Goal: Task Accomplishment & Management: Manage account settings

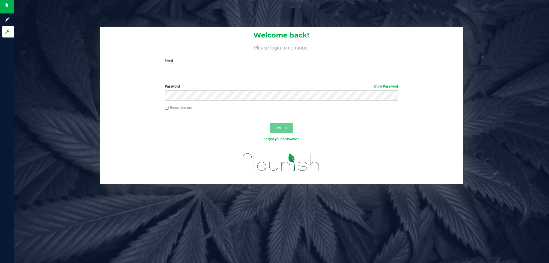
click at [169, 63] on label "Email" at bounding box center [281, 60] width 233 height 5
click at [171, 74] on input "Email" at bounding box center [281, 70] width 233 height 10
type input "[EMAIL_ADDRESS][DOMAIN_NAME]"
click at [270, 123] on button "Log In" at bounding box center [281, 128] width 23 height 10
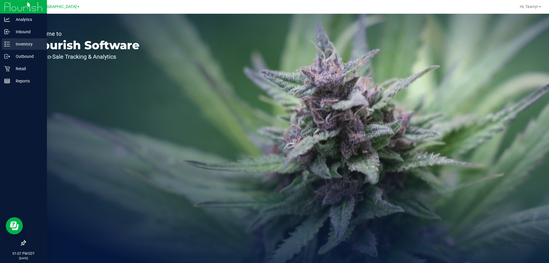
click at [2, 39] on div "Inventory" at bounding box center [24, 43] width 45 height 11
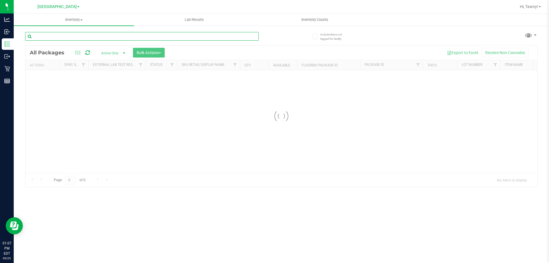
click at [87, 34] on input "text" at bounding box center [141, 36] width 233 height 9
paste input "SN250728DC1-0804"
type input "SN250728DC1-0804"
click at [74, 36] on input "SN250728DC1-0804" at bounding box center [141, 36] width 233 height 9
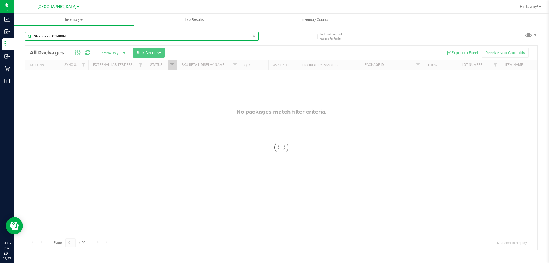
click at [74, 36] on input "SN250728DC1-0804" at bounding box center [141, 36] width 233 height 9
click at [75, 36] on input "SN250728DC1-0804" at bounding box center [141, 36] width 233 height 9
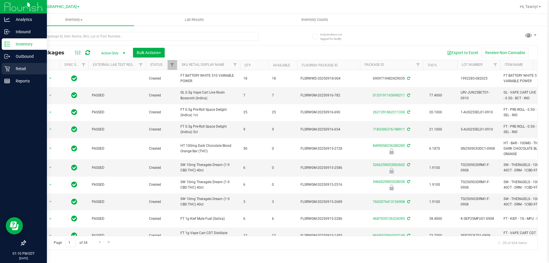
click at [8, 69] on icon at bounding box center [7, 69] width 6 height 6
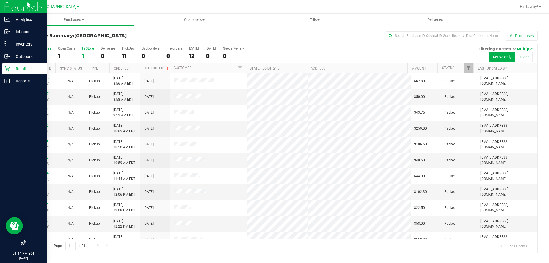
click at [83, 55] on div "1" at bounding box center [88, 56] width 12 height 7
click at [0, 0] on input "In Store 1" at bounding box center [0, 0] width 0 height 0
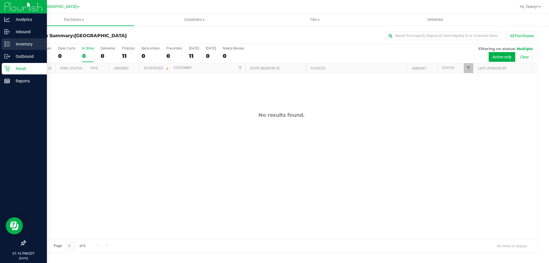
click at [12, 42] on p "Inventory" at bounding box center [27, 44] width 34 height 7
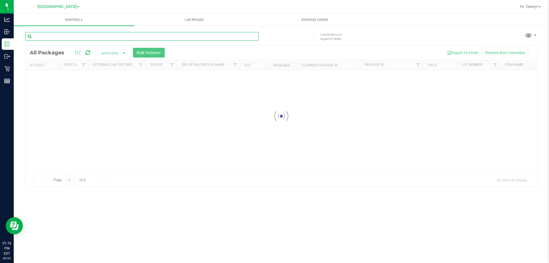
click at [84, 35] on input "text" at bounding box center [141, 36] width 233 height 9
type input "kief"
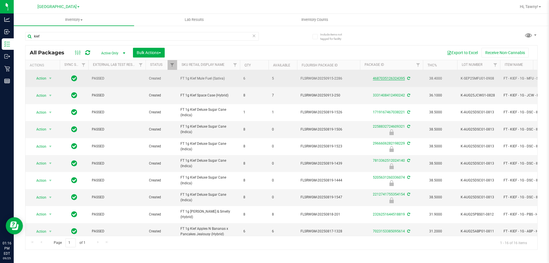
click at [393, 80] on link "4687035126324395" at bounding box center [389, 78] width 32 height 4
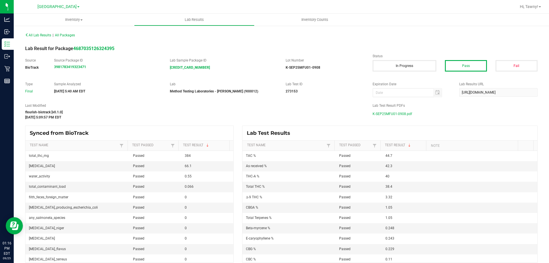
click at [392, 114] on span "K-SEP25MFU01-0908.pdf" at bounding box center [391, 113] width 39 height 9
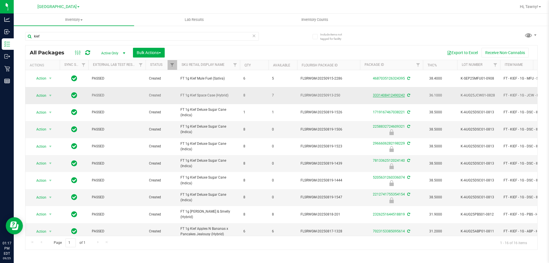
click at [393, 96] on link "3331408412490242" at bounding box center [389, 95] width 32 height 4
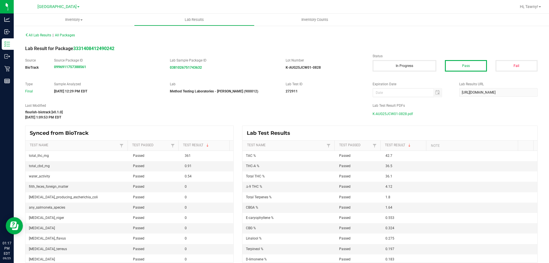
click at [396, 112] on span "K-AUG25JCW01-0828.pdf" at bounding box center [392, 113] width 40 height 9
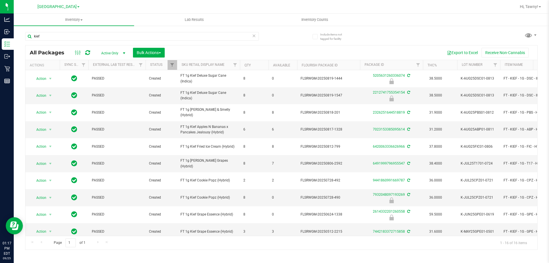
scroll to position [110, 0]
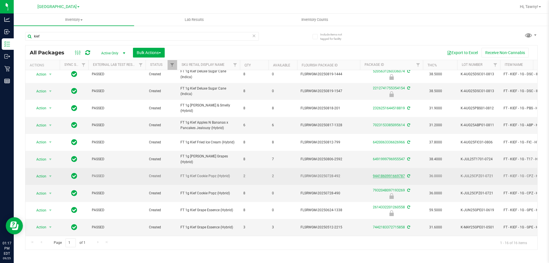
click at [400, 174] on link "9441860991669787" at bounding box center [389, 176] width 32 height 4
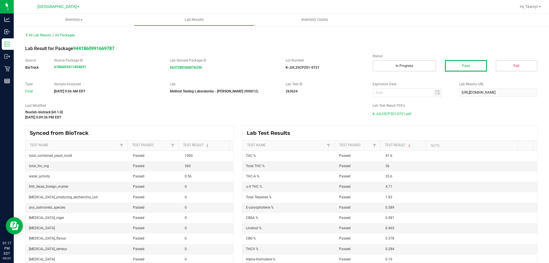
click at [394, 117] on span "K-JUL25CPZ01-0721.pdf" at bounding box center [391, 113] width 39 height 9
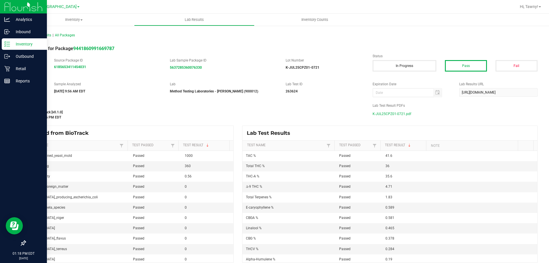
click at [23, 40] on div "Inventory" at bounding box center [24, 43] width 45 height 11
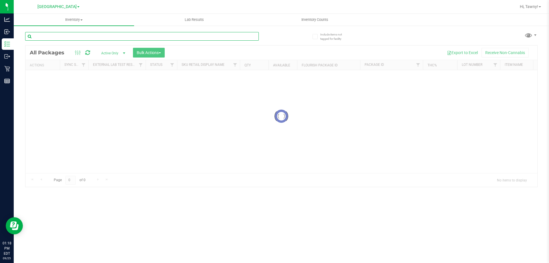
click at [92, 36] on input "text" at bounding box center [141, 36] width 233 height 9
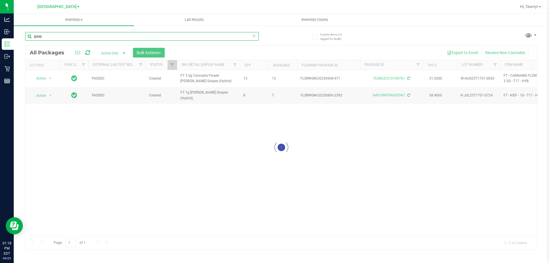
type input "gasp"
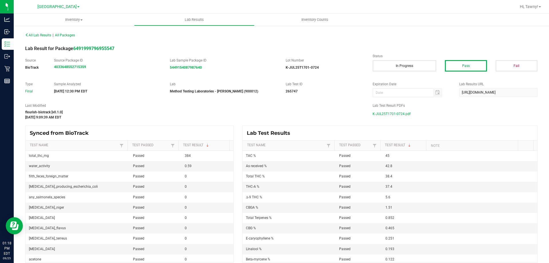
click at [397, 112] on span "K-JUL25T1701-0724.pdf" at bounding box center [391, 113] width 38 height 9
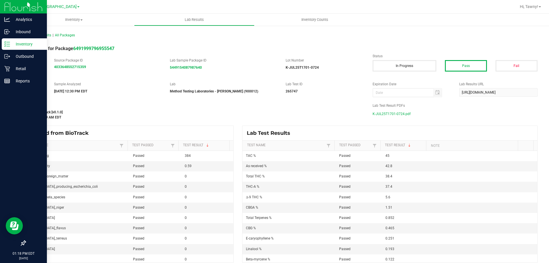
click at [5, 40] on div "Inventory" at bounding box center [24, 43] width 45 height 11
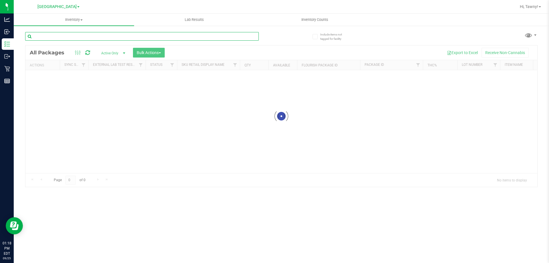
click at [106, 37] on input "text" at bounding box center [141, 36] width 233 height 9
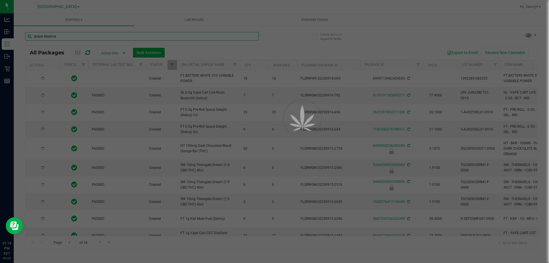
type input "grape essence"
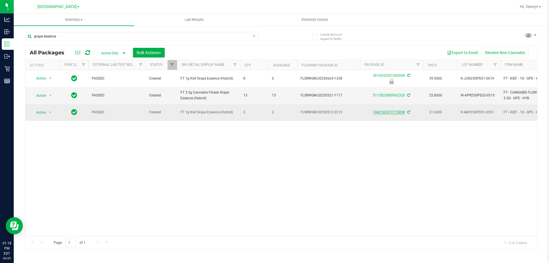
click at [389, 113] on link "7442183372715858" at bounding box center [389, 112] width 32 height 4
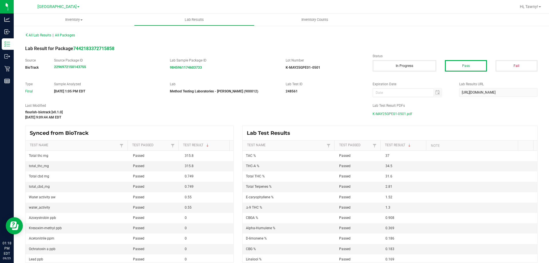
click at [392, 116] on span "K-MAY25GPE01-0501.pdf" at bounding box center [391, 113] width 39 height 9
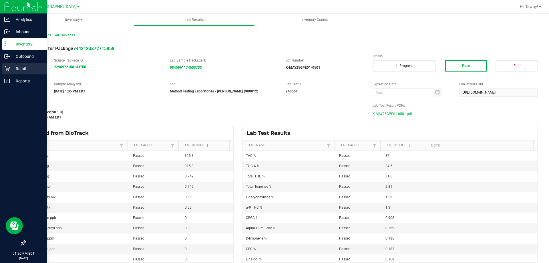
click at [4, 71] on div "Retail" at bounding box center [24, 68] width 45 height 11
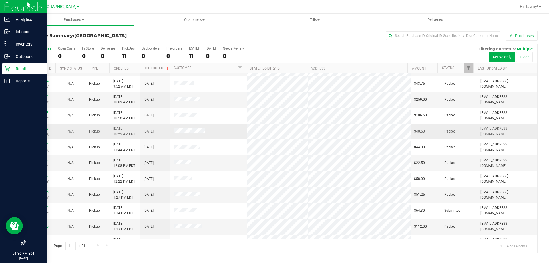
scroll to position [56, 0]
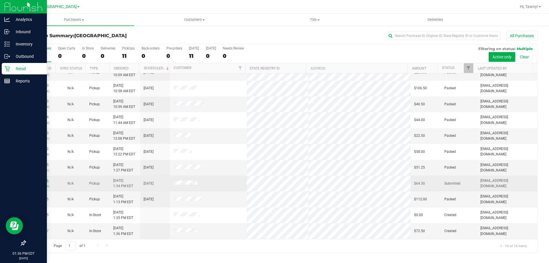
click at [41, 178] on link "12003726" at bounding box center [41, 180] width 16 height 4
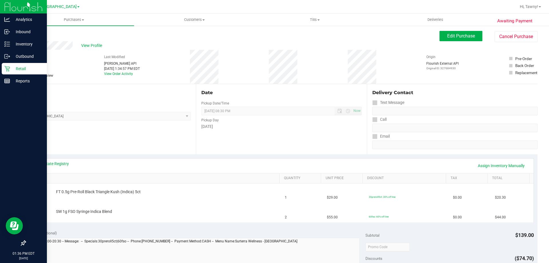
click at [61, 155] on div "View State Registry Assign Inventory Manually SKU Quantity Unit Price Discount …" at bounding box center [281, 190] width 512 height 72
click at [61, 158] on div "View State Registry Assign Inventory Manually" at bounding box center [281, 165] width 504 height 15
click at [60, 162] on link "View State Registry" at bounding box center [52, 164] width 34 height 6
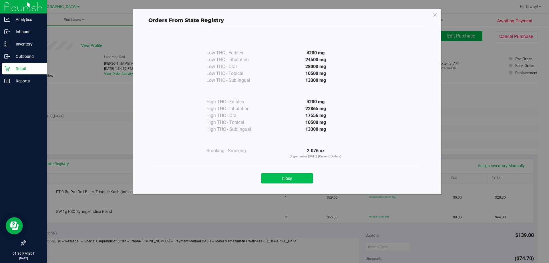
click at [287, 178] on button "Close" at bounding box center [287, 178] width 52 height 10
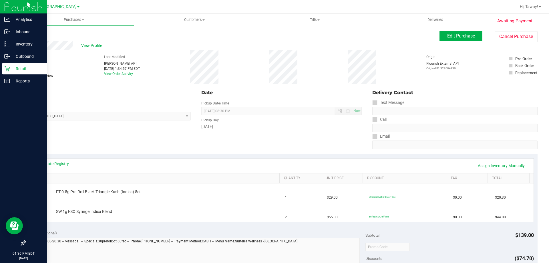
click at [304, 144] on div "Date Pickup Date/Time 09/25/2025 Now 09/25/2025 08:30 PM Now Pickup Day Thursday" at bounding box center [281, 119] width 171 height 70
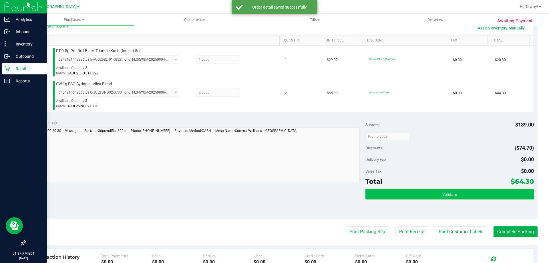
scroll to position [143, 0]
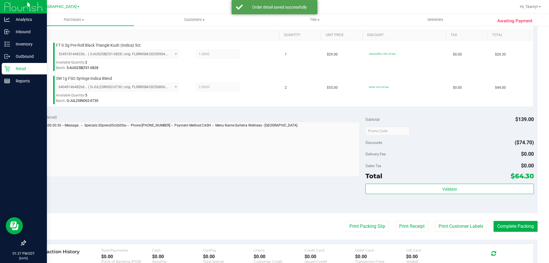
click at [437, 195] on div "Validate" at bounding box center [449, 196] width 168 height 26
click at [436, 195] on div "Validate" at bounding box center [449, 196] width 168 height 26
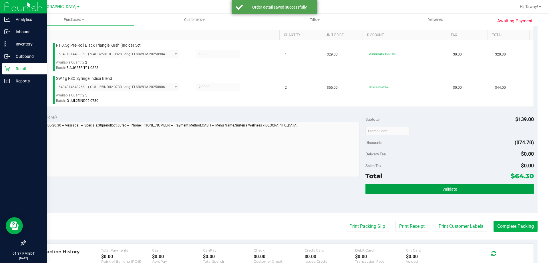
click at [435, 187] on button "Validate" at bounding box center [449, 188] width 168 height 10
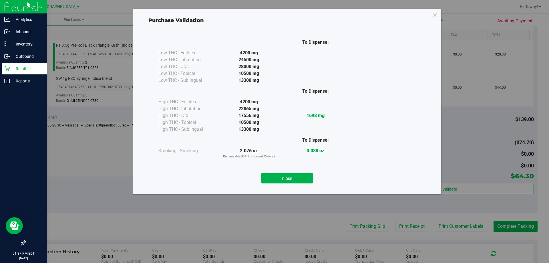
drag, startPoint x: 291, startPoint y: 177, endPoint x: 351, endPoint y: 205, distance: 66.2
click at [291, 177] on button "Close" at bounding box center [287, 178] width 52 height 10
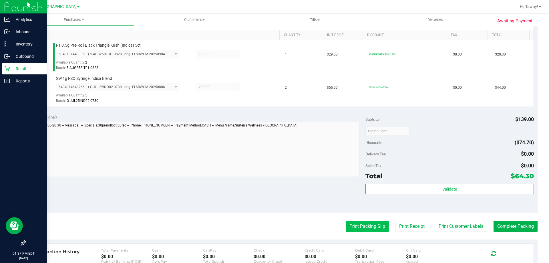
click at [363, 220] on purchase-details "Back Edit Purchase Cancel Purchase View Profile # 12003726 BioTrack ID: - Submi…" at bounding box center [281, 117] width 512 height 458
click at [364, 223] on button "Print Packing Slip" at bounding box center [367, 226] width 43 height 11
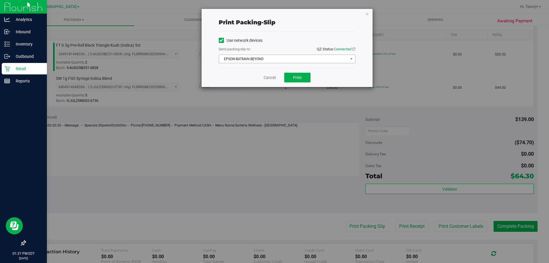
click at [303, 59] on span "EPSON-BATMAN-BEYOND" at bounding box center [283, 59] width 129 height 8
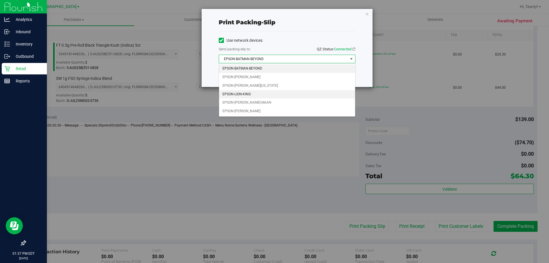
click at [243, 93] on li "EPSON-LION-KING" at bounding box center [287, 94] width 136 height 9
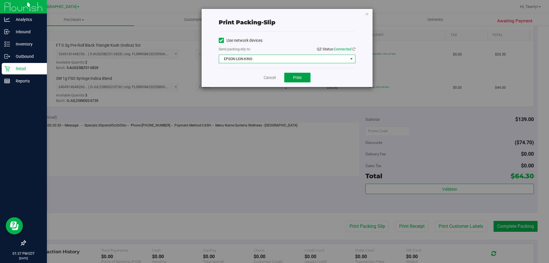
click at [301, 75] on button "Print" at bounding box center [297, 78] width 26 height 10
click at [271, 75] on link "Cancel" at bounding box center [269, 78] width 12 height 6
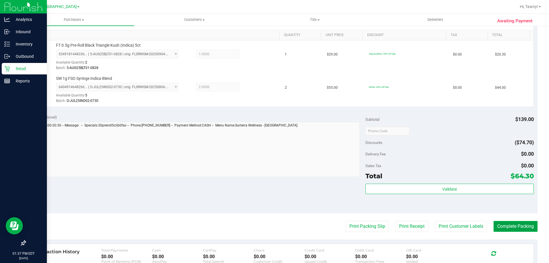
click at [515, 231] on button "Complete Packing" at bounding box center [515, 226] width 44 height 11
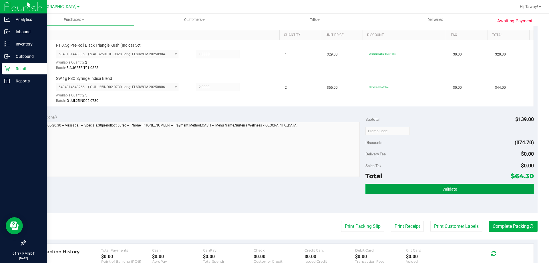
click at [478, 188] on button "Validate" at bounding box center [449, 188] width 168 height 10
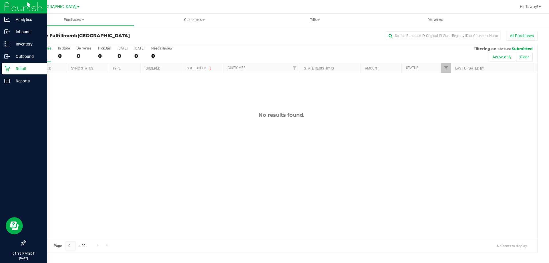
click at [154, 134] on div "No results found." at bounding box center [281, 175] width 512 height 204
click at [167, 197] on div "No results found." at bounding box center [281, 175] width 512 height 204
click at [121, 144] on div "No results found." at bounding box center [281, 175] width 512 height 204
click at [183, 160] on div "No results found." at bounding box center [281, 175] width 512 height 204
click at [162, 154] on div "No results found." at bounding box center [281, 175] width 512 height 204
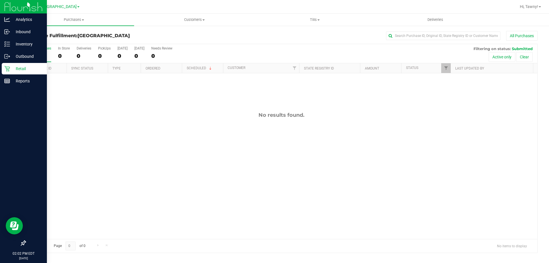
click at [191, 165] on div "No results found." at bounding box center [281, 175] width 512 height 204
click at [192, 155] on div "No results found." at bounding box center [281, 175] width 512 height 204
drag, startPoint x: 181, startPoint y: 134, endPoint x: 231, endPoint y: 137, distance: 50.1
click at [184, 134] on div "No results found." at bounding box center [281, 175] width 512 height 204
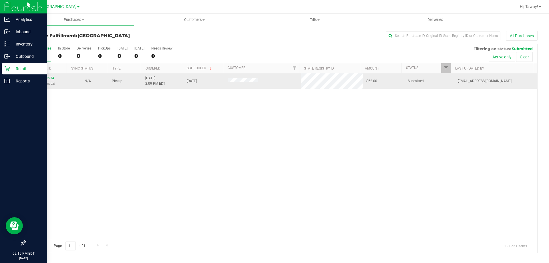
click at [49, 79] on link "12003974" at bounding box center [46, 78] width 16 height 4
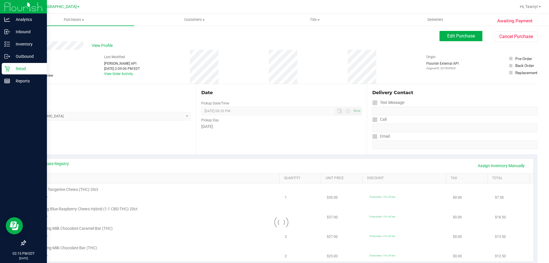
scroll to position [86, 0]
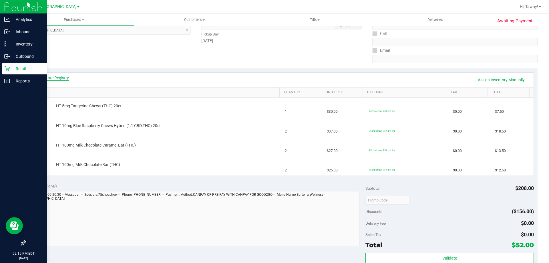
click at [63, 76] on link "View State Registry" at bounding box center [52, 78] width 34 height 6
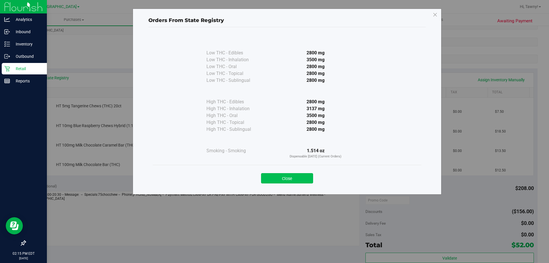
click at [288, 174] on button "Close" at bounding box center [287, 178] width 52 height 10
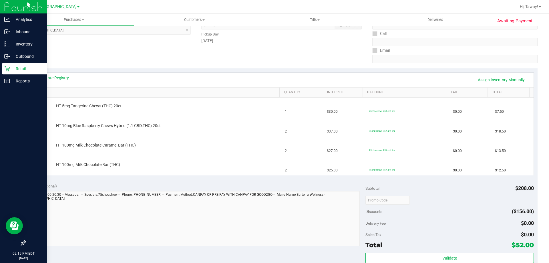
click at [131, 68] on div "Location Pickup Store North Palm Beach WC Select Store Bonita Springs WC Boynto…" at bounding box center [110, 33] width 171 height 70
click at [130, 66] on div "Location Pickup Store North Palm Beach WC Select Store Bonita Springs WC Boynto…" at bounding box center [110, 33] width 171 height 70
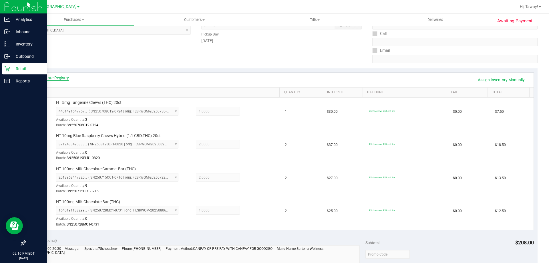
click at [61, 79] on link "View State Registry" at bounding box center [52, 78] width 34 height 6
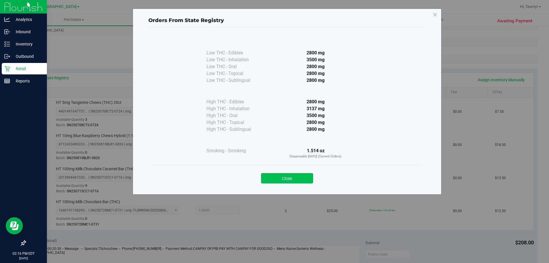
click at [301, 177] on button "Close" at bounding box center [287, 178] width 52 height 10
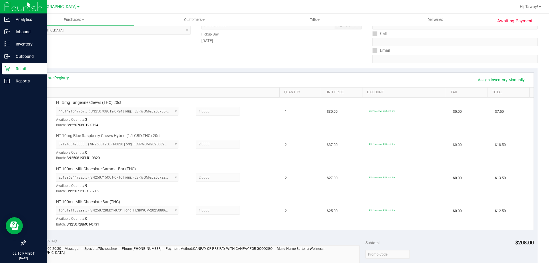
click at [90, 132] on td "HT 10mg Blue Raspberry Chews Hybrid (1:1 CBD:THC) 20ct 8712433490333349 ( SN250…" at bounding box center [155, 147] width 252 height 33
click at [90, 133] on span "HT 10mg Blue Raspberry Chews Hybrid (1:1 CBD:THC) 20ct" at bounding box center [108, 135] width 105 height 5
copy div "HT 10mg Blue Raspberry Chews Hybrid (1:1 CBD:THC) 20ct"
click at [148, 63] on div "Location Pickup Store North Palm Beach WC Select Store Bonita Springs WC Boynto…" at bounding box center [110, 33] width 171 height 70
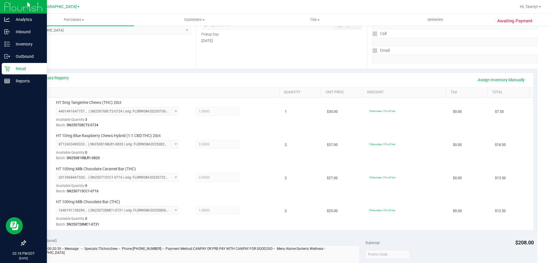
click at [156, 56] on div "Location Pickup Store North Palm Beach WC Select Store Bonita Springs WC Boynto…" at bounding box center [110, 33] width 171 height 70
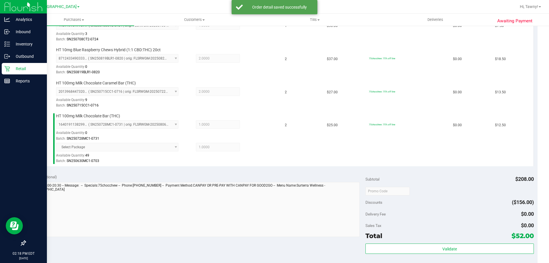
scroll to position [286, 0]
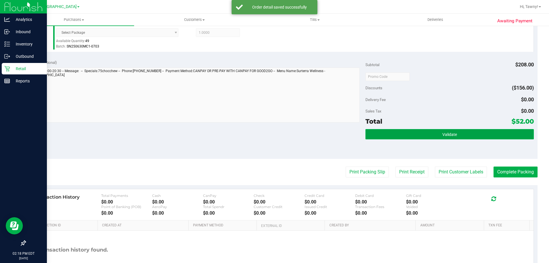
click at [433, 131] on button "Validate" at bounding box center [449, 134] width 168 height 10
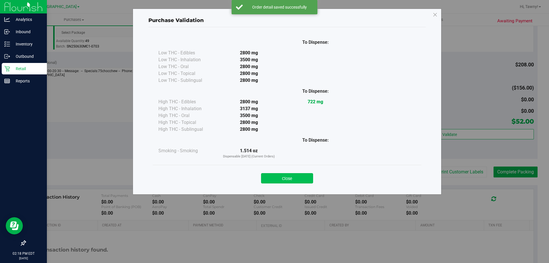
click at [297, 178] on button "Close" at bounding box center [287, 178] width 52 height 10
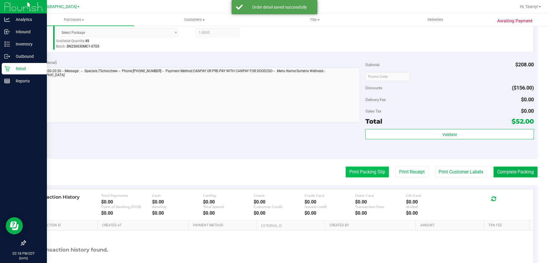
click at [363, 172] on button "Print Packing Slip" at bounding box center [367, 171] width 43 height 11
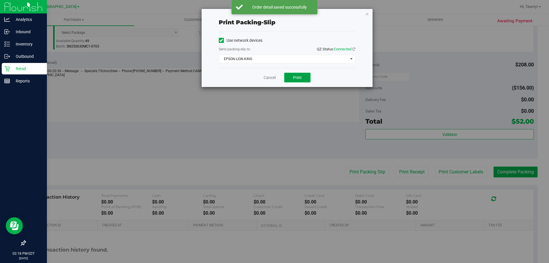
click at [293, 81] on button "Print" at bounding box center [297, 78] width 26 height 10
click at [267, 79] on link "Cancel" at bounding box center [269, 78] width 12 height 6
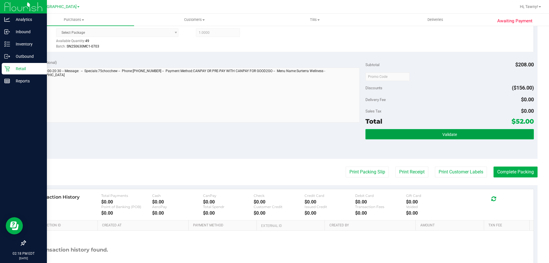
click at [428, 137] on button "Validate" at bounding box center [449, 134] width 168 height 10
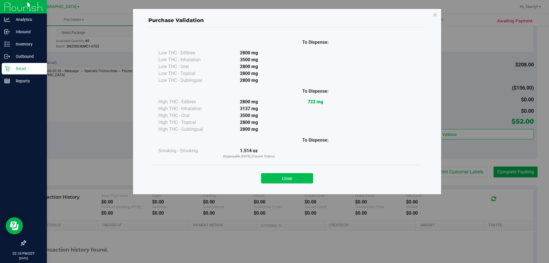
click at [303, 173] on button "Close" at bounding box center [287, 178] width 52 height 10
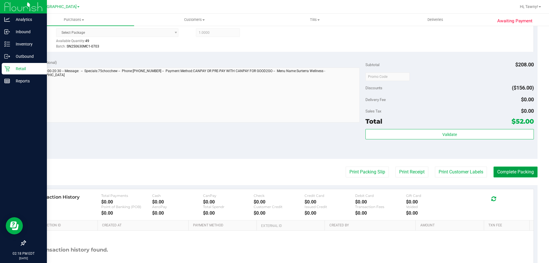
click at [519, 171] on button "Complete Packing" at bounding box center [515, 171] width 44 height 11
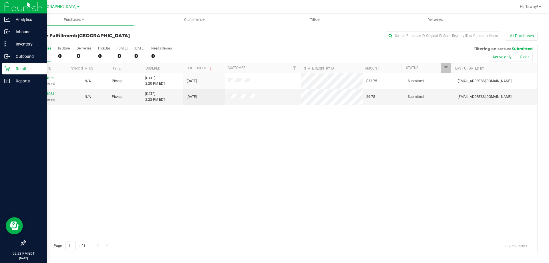
click at [180, 145] on div "12004052 (327699875) N/A Pickup 9/25/2025 2:20 PM EDT 9/25/2025 $33.75 Submitte…" at bounding box center [281, 155] width 512 height 165
click at [44, 91] on div "12004064 (327700560)" at bounding box center [46, 96] width 35 height 11
click at [43, 93] on link "12004064" at bounding box center [46, 94] width 16 height 4
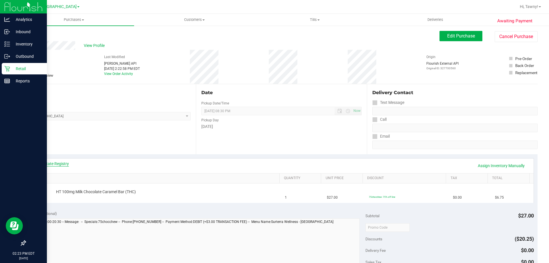
click at [54, 163] on link "View State Registry" at bounding box center [52, 164] width 34 height 6
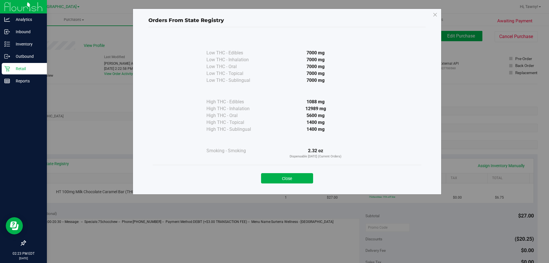
click at [306, 183] on div "Close" at bounding box center [287, 176] width 269 height 23
click at [307, 181] on button "Close" at bounding box center [287, 178] width 52 height 10
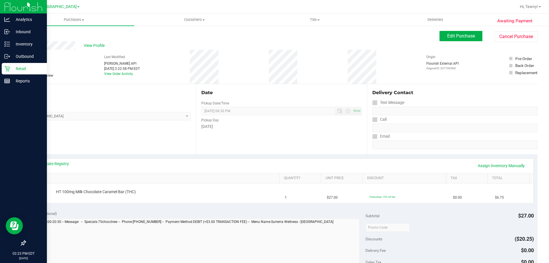
click at [339, 144] on div "Date Pickup Date/Time 09/25/2025 Now 09/25/2025 08:30 PM Now Pickup Day Thursday" at bounding box center [281, 119] width 171 height 70
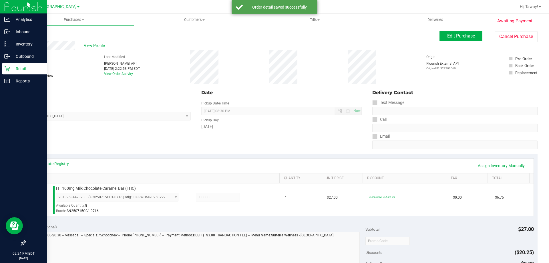
scroll to position [114, 0]
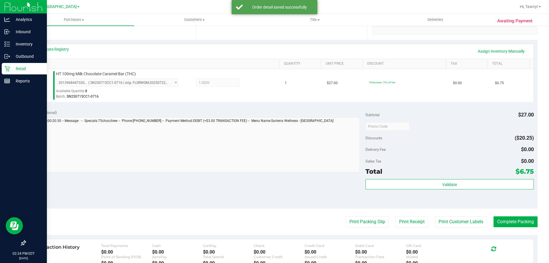
click at [410, 193] on div "Validate" at bounding box center [449, 192] width 168 height 26
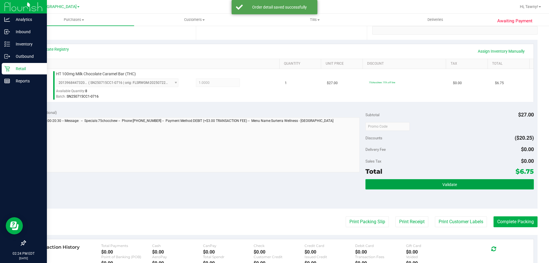
click at [401, 187] on button "Validate" at bounding box center [449, 184] width 168 height 10
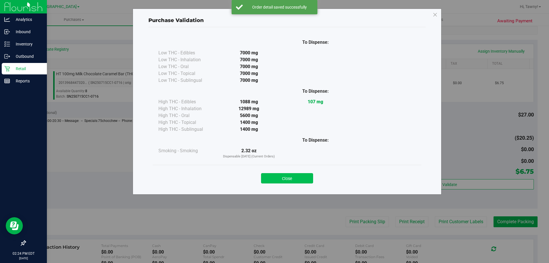
click at [299, 173] on button "Close" at bounding box center [287, 178] width 52 height 10
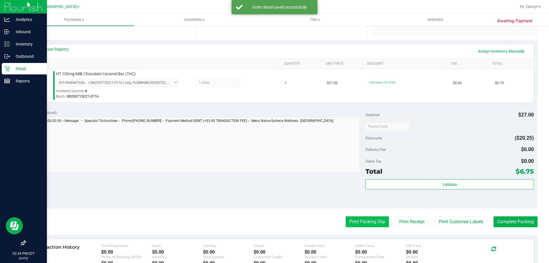
click at [368, 225] on button "Print Packing Slip" at bounding box center [367, 221] width 43 height 11
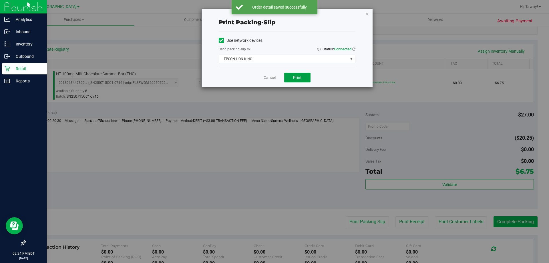
click at [297, 82] on button "Print" at bounding box center [297, 78] width 26 height 10
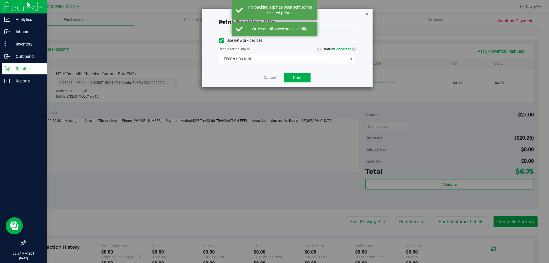
click at [366, 12] on icon "button" at bounding box center [367, 13] width 4 height 7
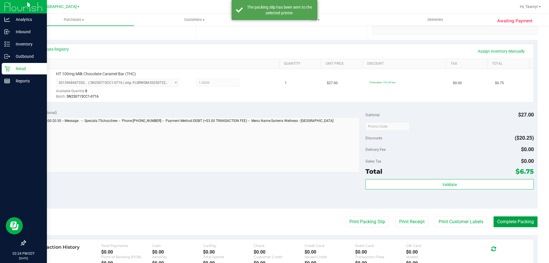
click at [513, 225] on button "Complete Packing" at bounding box center [515, 221] width 44 height 11
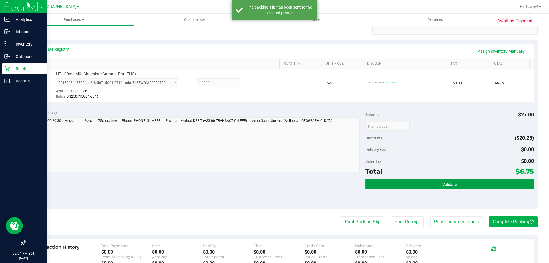
click at [435, 180] on button "Validate" at bounding box center [449, 184] width 168 height 10
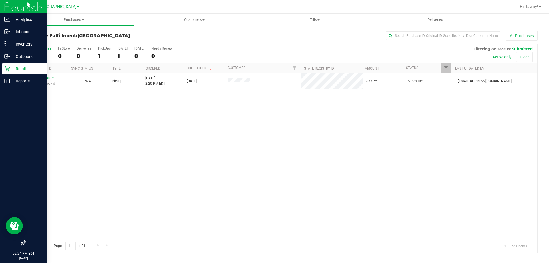
drag, startPoint x: 130, startPoint y: 89, endPoint x: 125, endPoint y: 72, distance: 17.6
click at [130, 89] on div "12004052 (327699875) N/A Pickup 9/25/2025 2:20 PM EDT 9/25/2025 $33.75 Submitte…" at bounding box center [281, 155] width 512 height 165
click at [105, 58] on div "1" at bounding box center [104, 56] width 13 height 7
click at [0, 0] on input "PickUps 1" at bounding box center [0, 0] width 0 height 0
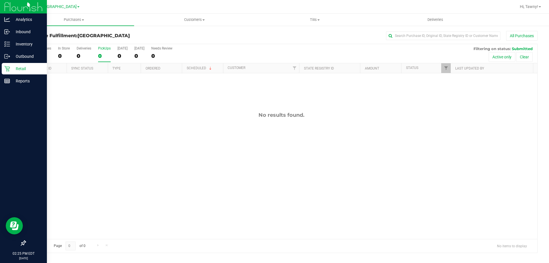
click at [152, 129] on div "No results found." at bounding box center [281, 175] width 512 height 204
click at [95, 148] on div "No results found." at bounding box center [281, 175] width 512 height 204
click at [148, 113] on div "12004132 (327702729) N/A Pickup 9/25/2025 2:32 PM EDT 9/25/2025 $37.00 Submitte…" at bounding box center [281, 155] width 512 height 165
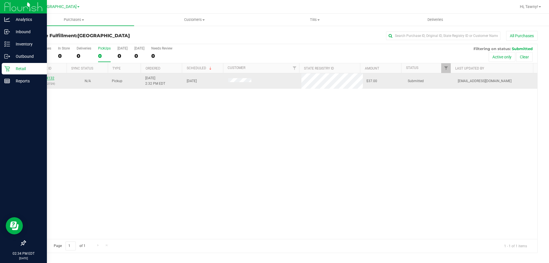
click at [44, 79] on link "12004132" at bounding box center [46, 78] width 16 height 4
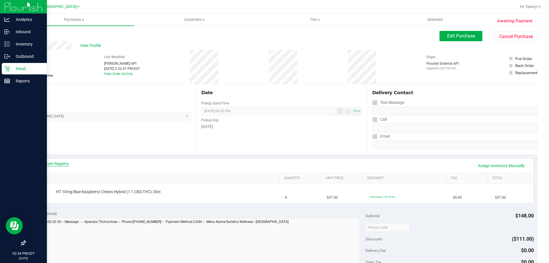
click at [55, 163] on link "View State Registry" at bounding box center [52, 164] width 34 height 6
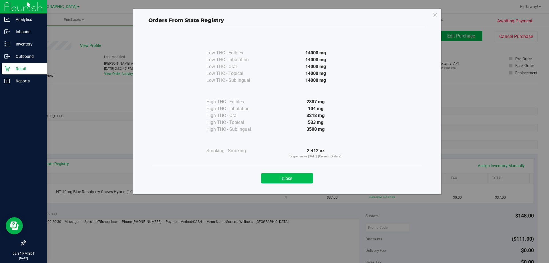
click at [296, 180] on button "Close" at bounding box center [287, 178] width 52 height 10
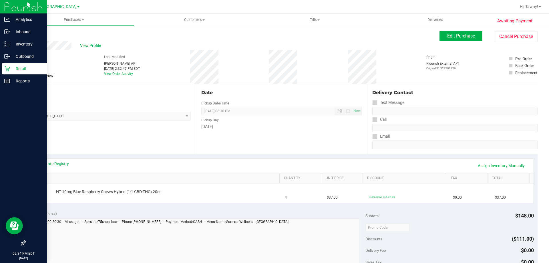
click at [310, 128] on div "Thursday" at bounding box center [281, 126] width 160 height 6
click at [49, 161] on link "View State Registry" at bounding box center [52, 164] width 34 height 6
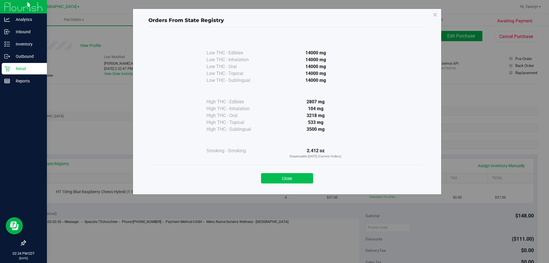
click at [288, 175] on button "Close" at bounding box center [287, 178] width 52 height 10
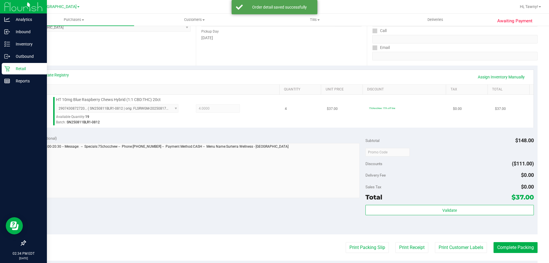
scroll to position [143, 0]
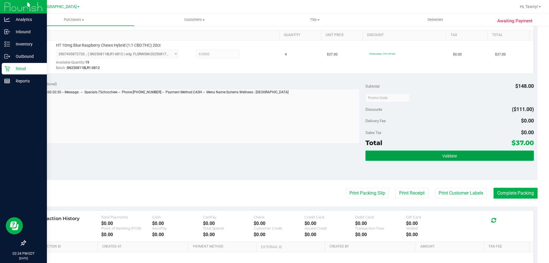
click at [406, 155] on button "Validate" at bounding box center [449, 155] width 168 height 10
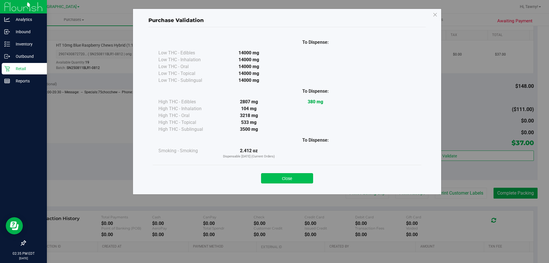
click at [277, 180] on button "Close" at bounding box center [287, 178] width 52 height 10
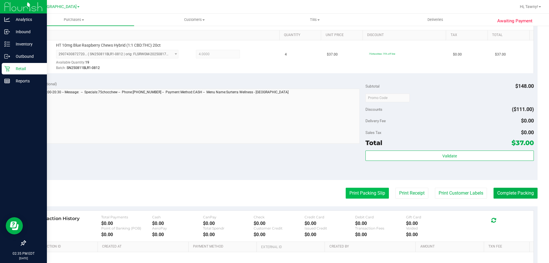
click at [346, 193] on button "Print Packing Slip" at bounding box center [367, 192] width 43 height 11
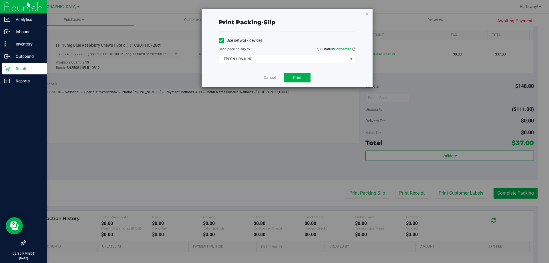
click at [289, 83] on div "Cancel Print" at bounding box center [287, 77] width 137 height 19
click at [290, 74] on button "Print" at bounding box center [297, 78] width 26 height 10
click at [368, 14] on icon "button" at bounding box center [367, 13] width 4 height 7
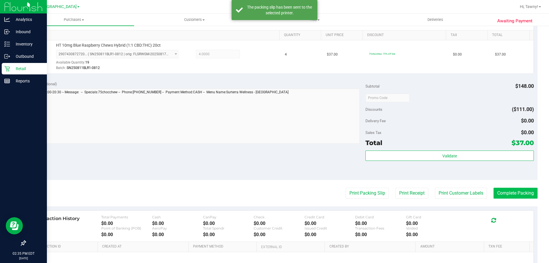
click at [513, 188] on purchase-details "Back Edit Purchase Cancel Purchase View Profile # 12004132 BioTrack ID: - Submi…" at bounding box center [281, 100] width 512 height 425
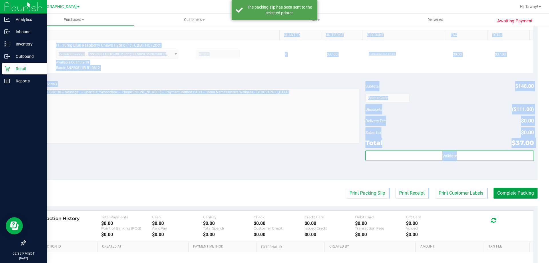
drag, startPoint x: 513, startPoint y: 190, endPoint x: 498, endPoint y: 175, distance: 21.4
click at [513, 191] on button "Complete Packing" at bounding box center [515, 192] width 44 height 11
click at [480, 147] on div "Total $37.00" at bounding box center [449, 142] width 168 height 10
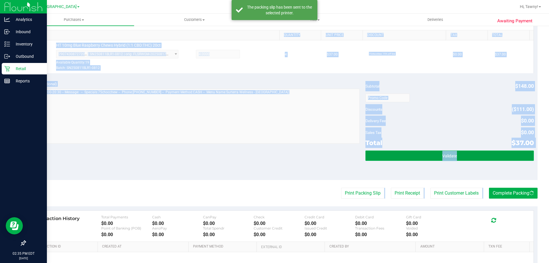
click at [470, 157] on button "Validate" at bounding box center [449, 155] width 168 height 10
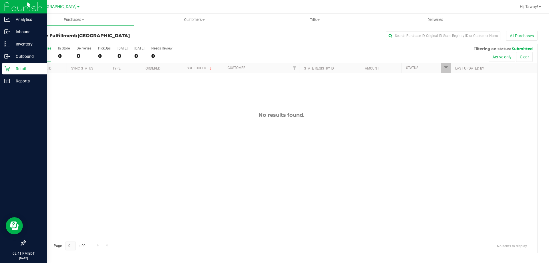
click at [129, 114] on div "No results found." at bounding box center [281, 115] width 512 height 6
click at [224, 140] on div "12004228 (327706882) N/A Pickup 9/25/2025 2:46 PM EDT 9/25/2025 $80.00 Submitte…" at bounding box center [281, 155] width 512 height 165
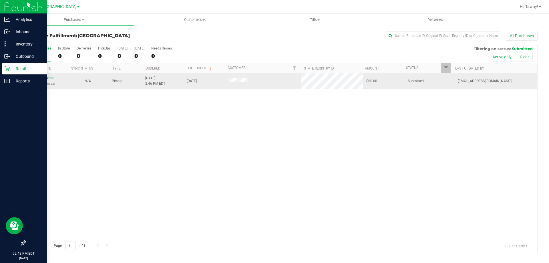
click at [45, 80] on div "12004228 (327706882)" at bounding box center [46, 80] width 35 height 11
click at [47, 79] on link "12004228" at bounding box center [46, 78] width 16 height 4
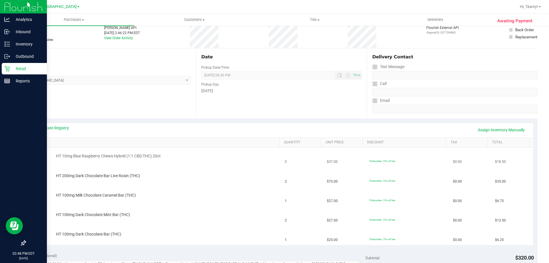
scroll to position [86, 0]
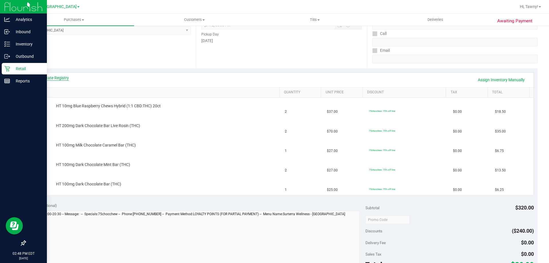
click at [60, 79] on link "View State Registry" at bounding box center [52, 78] width 34 height 6
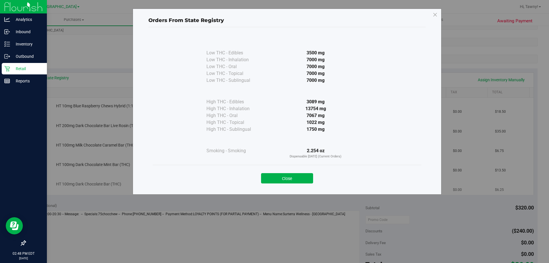
click at [307, 183] on button "Close" at bounding box center [287, 178] width 52 height 10
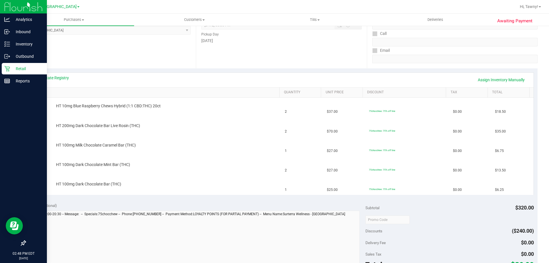
click at [145, 65] on div "Location Pickup Store North Palm Beach WC Select Store Bonita Springs WC Boynto…" at bounding box center [110, 33] width 171 height 70
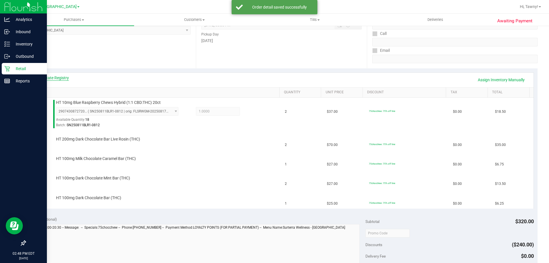
click at [49, 80] on link "View State Registry" at bounding box center [52, 78] width 34 height 6
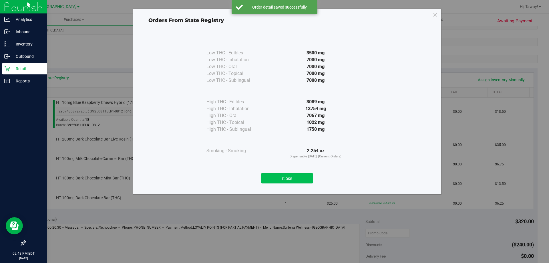
click at [279, 182] on button "Close" at bounding box center [287, 178] width 52 height 10
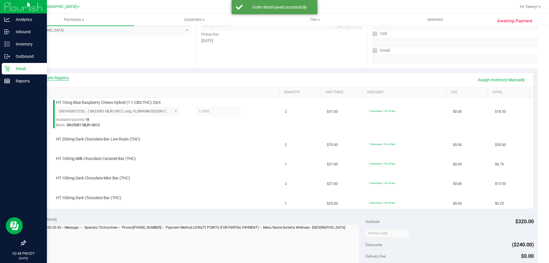
click at [48, 79] on link "View State Registry" at bounding box center [52, 78] width 34 height 6
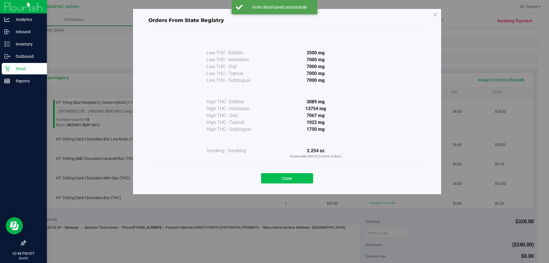
click at [291, 181] on button "Close" at bounding box center [287, 178] width 52 height 10
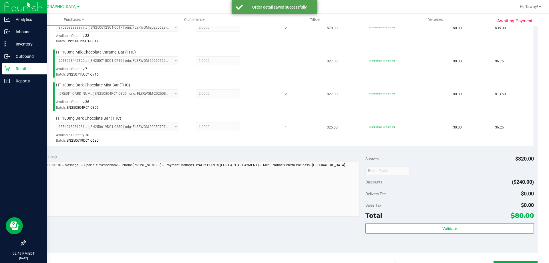
scroll to position [229, 0]
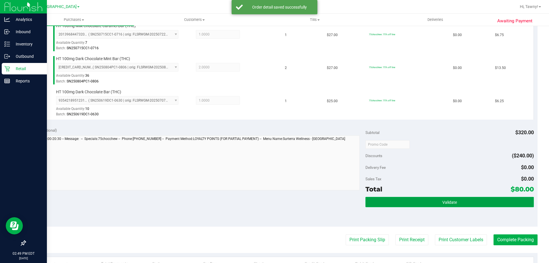
click at [418, 203] on button "Validate" at bounding box center [449, 202] width 168 height 10
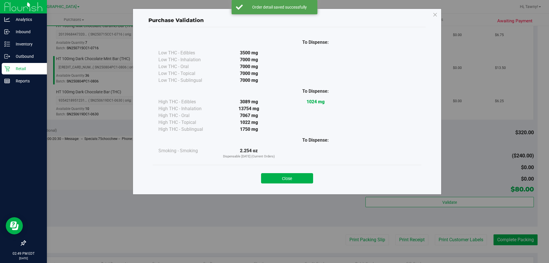
click at [293, 184] on div "Close" at bounding box center [287, 176] width 269 height 23
drag, startPoint x: 298, startPoint y: 183, endPoint x: 326, endPoint y: 203, distance: 34.0
click at [299, 183] on button "Close" at bounding box center [287, 178] width 52 height 10
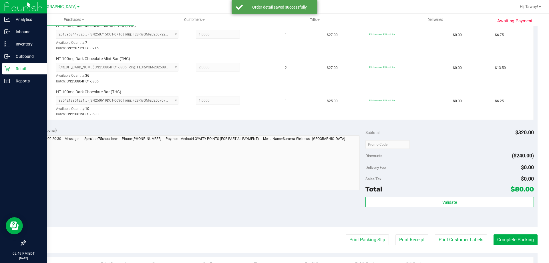
click at [378, 245] on purchase-details "Back Edit Purchase Cancel Purchase View Profile # 12004228 BioTrack ID: - Submi…" at bounding box center [281, 80] width 512 height 557
click at [379, 244] on button "Print Packing Slip" at bounding box center [367, 239] width 43 height 11
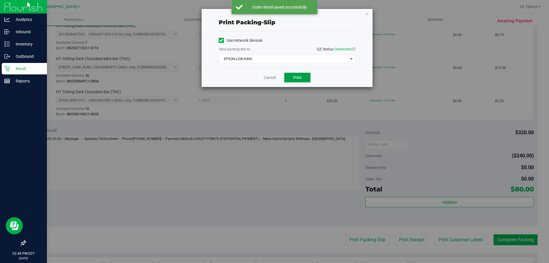
click at [293, 74] on button "Print" at bounding box center [297, 78] width 26 height 10
click at [266, 79] on link "Cancel" at bounding box center [269, 78] width 12 height 6
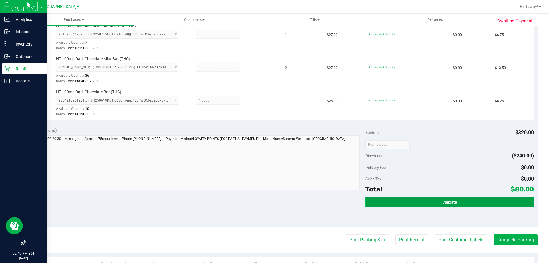
click at [460, 197] on button "Validate" at bounding box center [449, 202] width 168 height 10
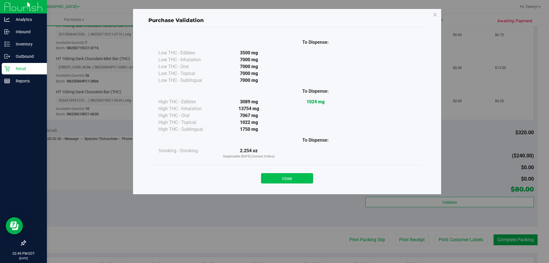
click at [296, 180] on button "Close" at bounding box center [287, 178] width 52 height 10
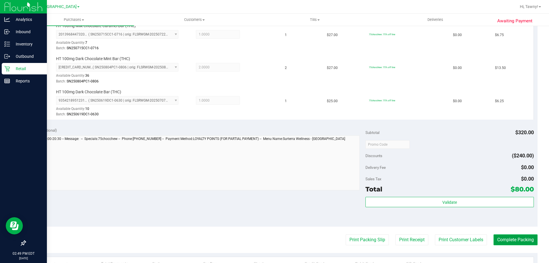
click at [508, 243] on button "Complete Packing" at bounding box center [515, 239] width 44 height 11
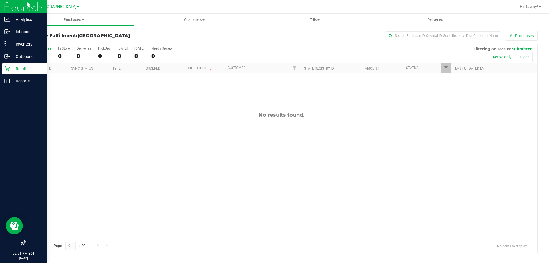
click at [155, 109] on div "No results found." at bounding box center [281, 175] width 512 height 204
click at [141, 111] on div "No results found." at bounding box center [281, 175] width 512 height 204
click at [175, 120] on div "No results found." at bounding box center [281, 175] width 512 height 204
click at [174, 115] on div "No results found." at bounding box center [281, 115] width 512 height 6
click at [143, 117] on div at bounding box center [281, 148] width 512 height 208
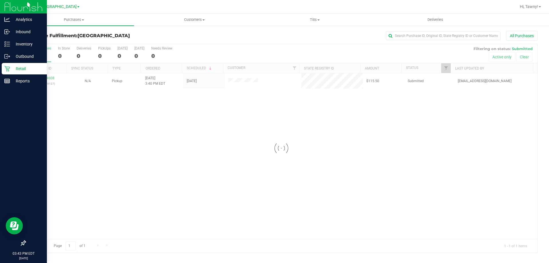
click at [143, 137] on div at bounding box center [281, 148] width 512 height 208
click at [48, 77] on link "12004608" at bounding box center [46, 78] width 16 height 4
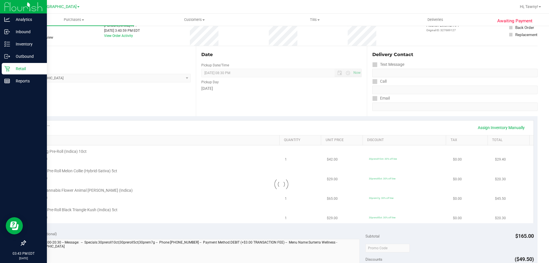
scroll to position [86, 0]
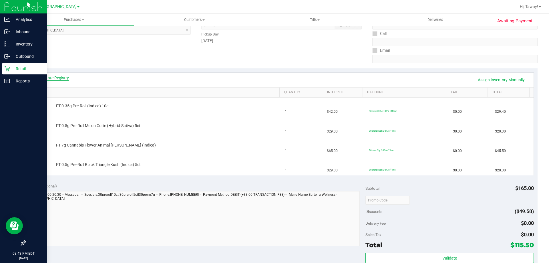
click at [51, 77] on link "View State Registry" at bounding box center [52, 78] width 34 height 6
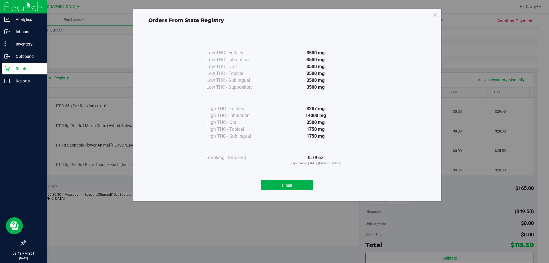
click at [304, 185] on button "Close" at bounding box center [287, 185] width 52 height 10
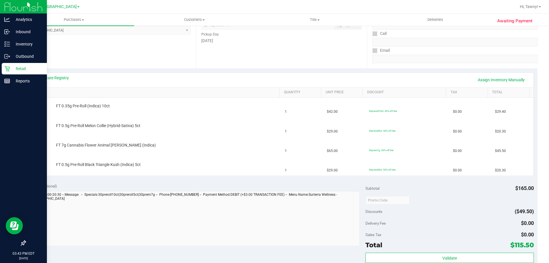
click at [161, 64] on div "Location Pickup Store North Palm Beach WC Select Store Bonita Springs WC Boynto…" at bounding box center [110, 33] width 171 height 70
click at [51, 74] on div "View State Registry Assign Inventory Manually" at bounding box center [281, 80] width 504 height 15
click at [57, 79] on link "View State Registry" at bounding box center [52, 78] width 34 height 6
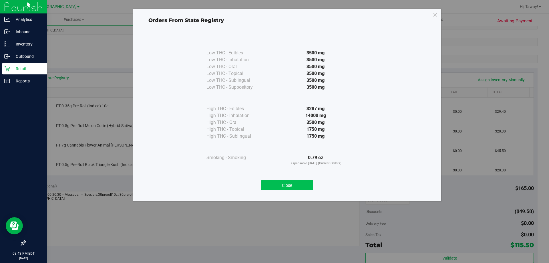
click at [300, 184] on button "Close" at bounding box center [287, 185] width 52 height 10
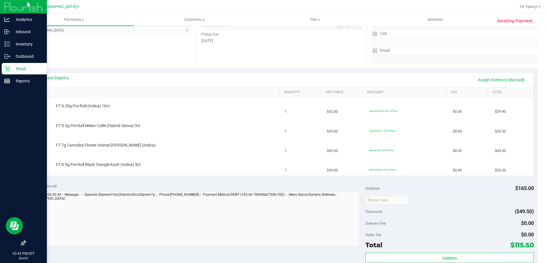
click at [144, 66] on div "Location Pickup Store North Palm Beach WC Select Store Bonita Springs WC Boynto…" at bounding box center [110, 33] width 171 height 70
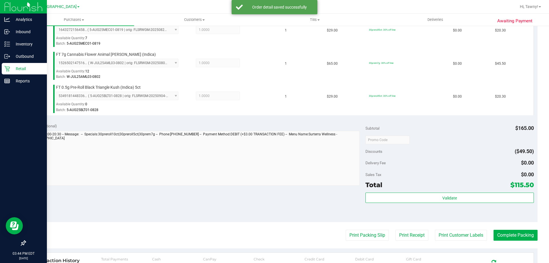
scroll to position [286, 0]
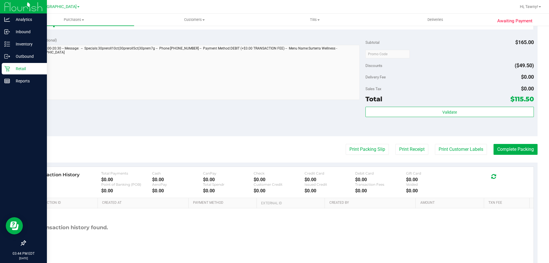
click at [437, 118] on div "Validate" at bounding box center [449, 120] width 168 height 26
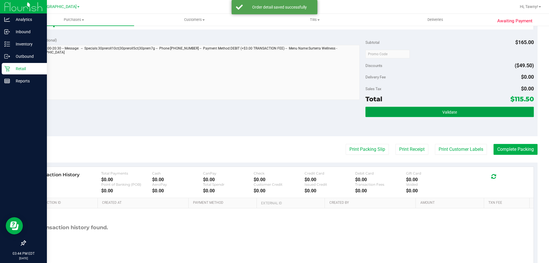
click at [442, 113] on span "Validate" at bounding box center [449, 112] width 15 height 5
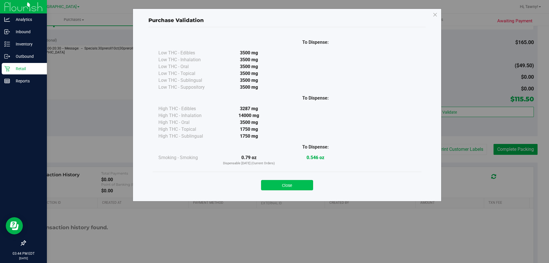
click at [302, 181] on button "Close" at bounding box center [287, 185] width 52 height 10
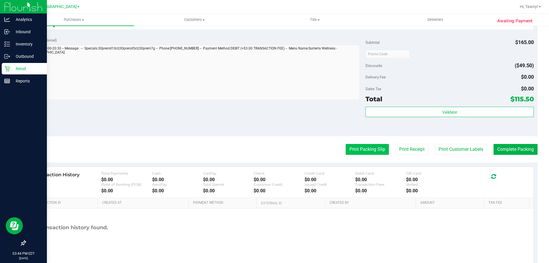
click at [361, 147] on button "Print Packing Slip" at bounding box center [367, 149] width 43 height 11
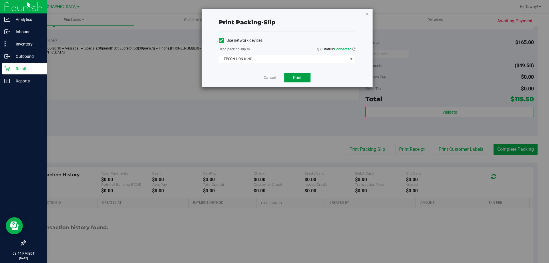
click at [303, 79] on button "Print" at bounding box center [297, 78] width 26 height 10
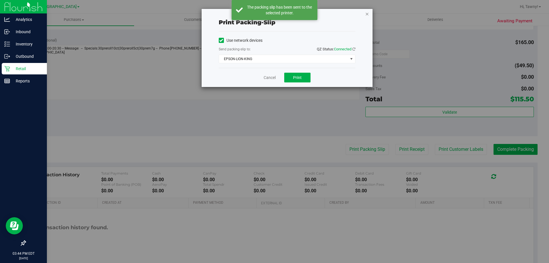
click at [368, 13] on icon "button" at bounding box center [367, 13] width 4 height 7
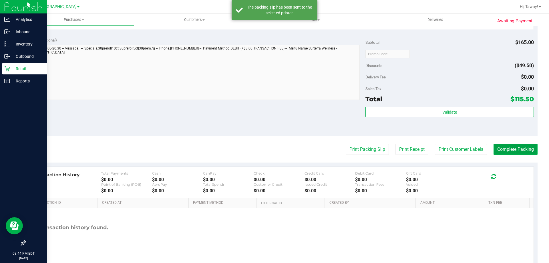
click at [512, 151] on button "Complete Packing" at bounding box center [515, 149] width 44 height 11
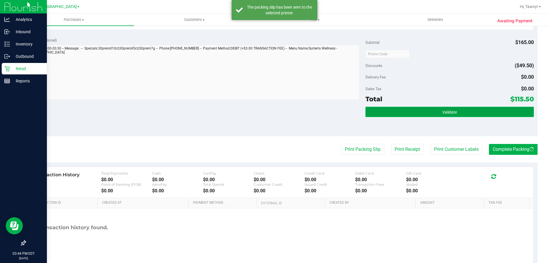
click at [473, 113] on button "Validate" at bounding box center [449, 112] width 168 height 10
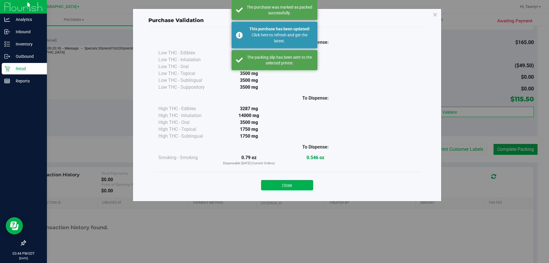
click at [273, 185] on button "Close" at bounding box center [287, 185] width 52 height 10
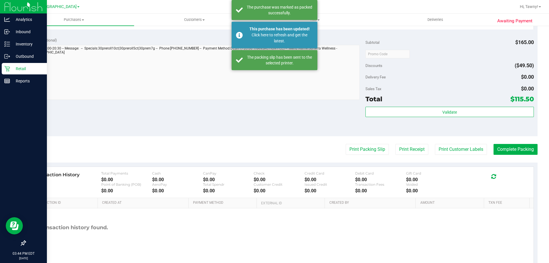
click at [243, 137] on purchase-details "Back Edit Purchase Cancel Purchase View Profile # 12004608 BioTrack ID: - Submi…" at bounding box center [281, 7] width 512 height 524
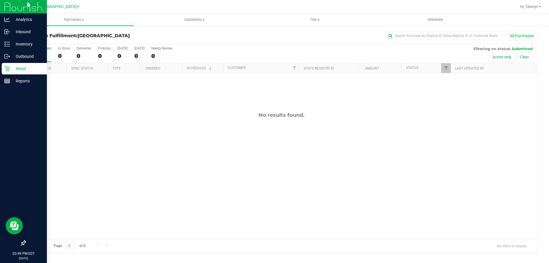
click at [173, 111] on div "No results found." at bounding box center [281, 175] width 512 height 204
click at [190, 104] on div "No results found." at bounding box center [281, 175] width 512 height 204
click at [216, 107] on div "No results found." at bounding box center [281, 175] width 512 height 204
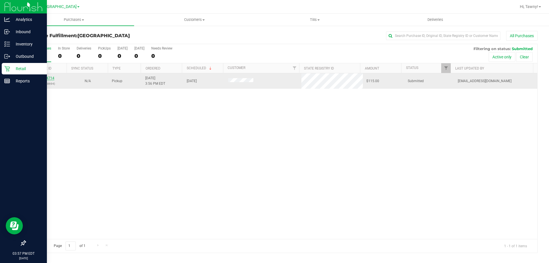
click at [44, 76] on link "12004714" at bounding box center [46, 78] width 16 height 4
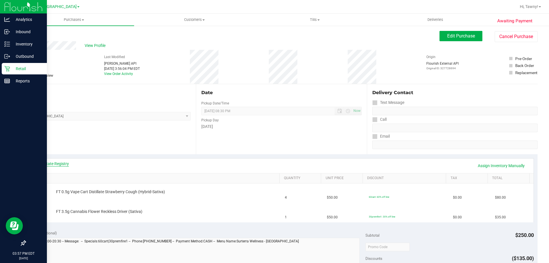
click at [63, 163] on link "View State Registry" at bounding box center [52, 164] width 34 height 6
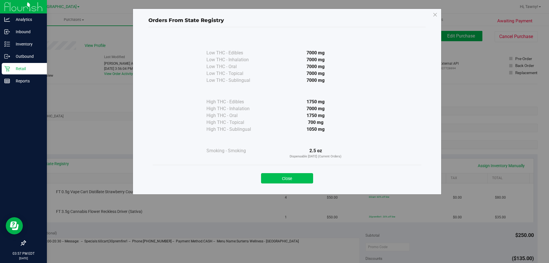
click at [286, 176] on button "Close" at bounding box center [287, 178] width 52 height 10
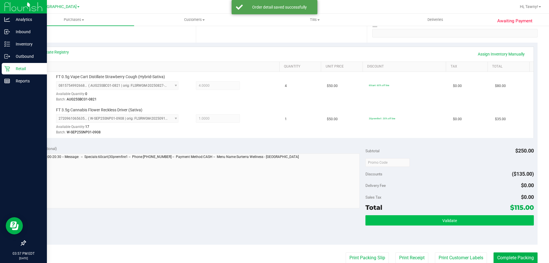
scroll to position [143, 0]
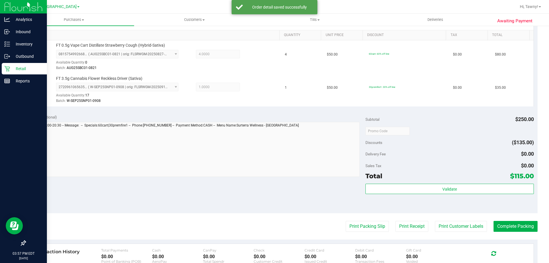
click at [424, 194] on div "Validate" at bounding box center [449, 188] width 168 height 11
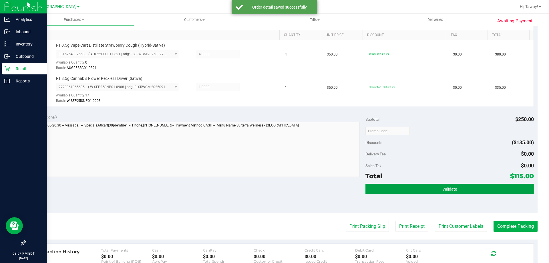
click at [437, 188] on button "Validate" at bounding box center [449, 188] width 168 height 10
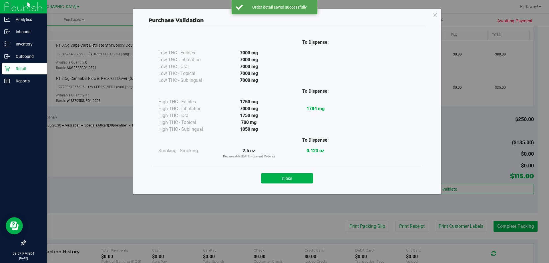
click at [303, 176] on button "Close" at bounding box center [287, 178] width 52 height 10
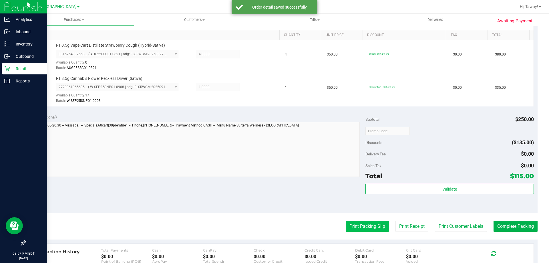
drag, startPoint x: 352, startPoint y: 219, endPoint x: 355, endPoint y: 224, distance: 5.5
click at [353, 222] on purchase-details "Back Edit Purchase Cancel Purchase View Profile # 12004714 BioTrack ID: - Submi…" at bounding box center [281, 117] width 512 height 458
click at [356, 225] on button "Print Packing Slip" at bounding box center [367, 226] width 43 height 11
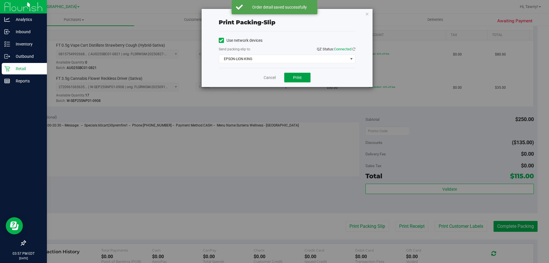
click at [303, 79] on button "Print" at bounding box center [297, 78] width 26 height 10
click at [319, 121] on div "Print packing-slip Use network devices Send packing-slip to: QZ Status: Connect…" at bounding box center [276, 131] width 553 height 263
click at [367, 12] on icon "button" at bounding box center [367, 13] width 4 height 7
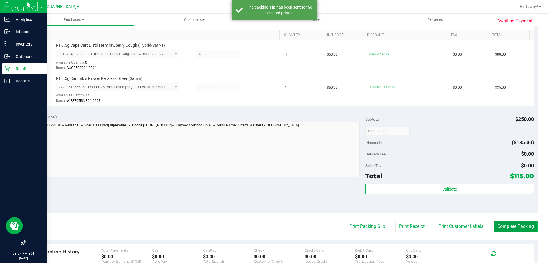
click at [505, 226] on button "Complete Packing" at bounding box center [515, 226] width 44 height 11
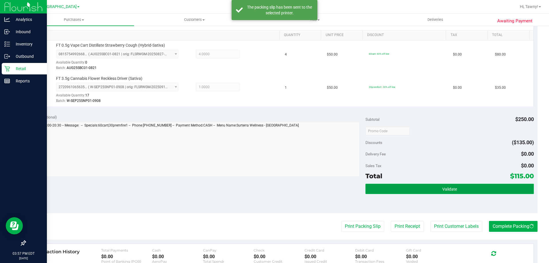
click at [484, 185] on button "Validate" at bounding box center [449, 188] width 168 height 10
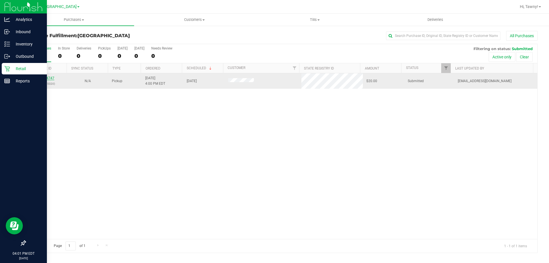
click at [39, 79] on link "12004747" at bounding box center [46, 78] width 16 height 4
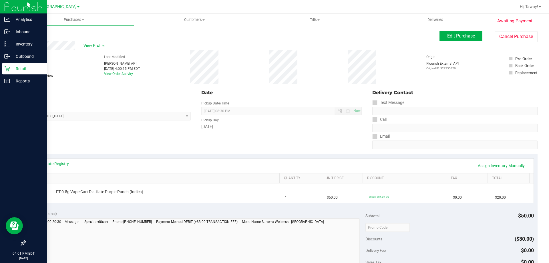
click at [63, 167] on div "View State Registry Assign Inventory Manually" at bounding box center [282, 166] width 494 height 10
click at [54, 163] on link "View State Registry" at bounding box center [52, 164] width 34 height 6
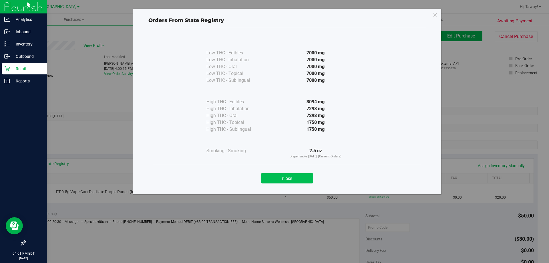
click at [295, 180] on button "Close" at bounding box center [287, 178] width 52 height 10
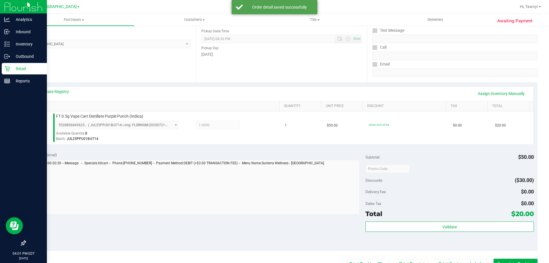
scroll to position [114, 0]
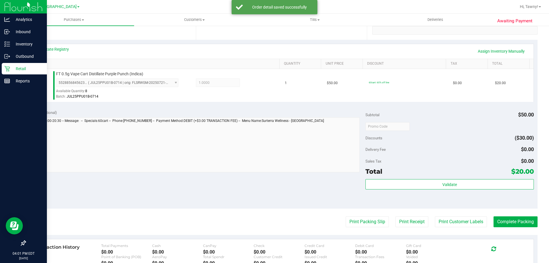
click at [407, 201] on div "Validate" at bounding box center [449, 192] width 168 height 26
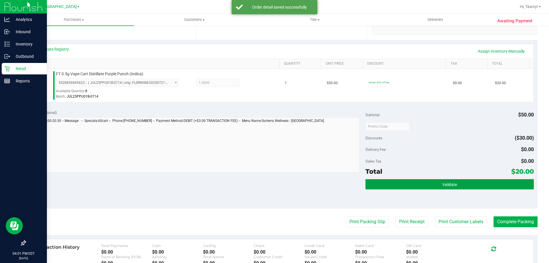
click at [409, 180] on button "Validate" at bounding box center [449, 184] width 168 height 10
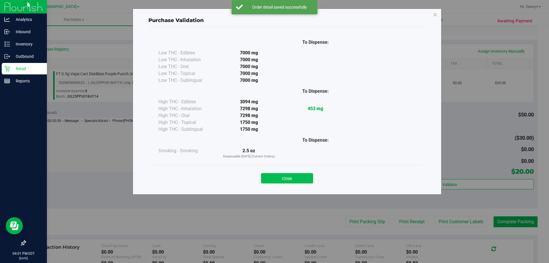
click at [306, 179] on button "Close" at bounding box center [287, 178] width 52 height 10
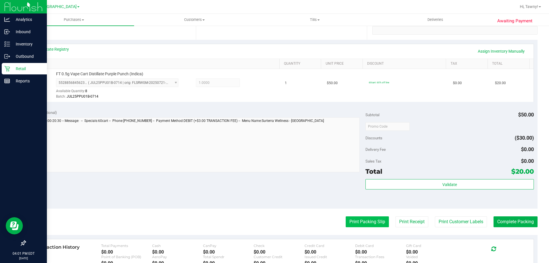
click at [350, 219] on button "Print Packing Slip" at bounding box center [367, 221] width 43 height 11
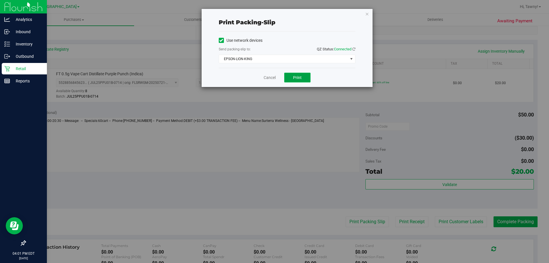
click at [288, 79] on button "Print" at bounding box center [297, 78] width 26 height 10
click at [274, 77] on link "Cancel" at bounding box center [269, 78] width 12 height 6
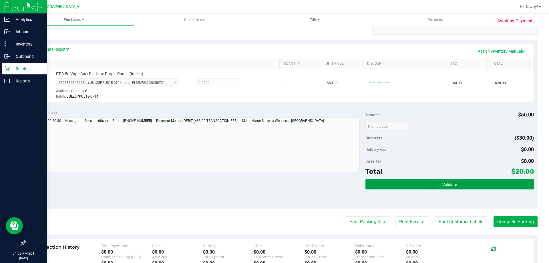
click at [474, 179] on button "Validate" at bounding box center [449, 184] width 168 height 10
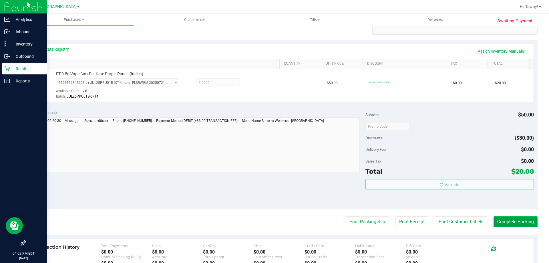
click at [513, 218] on button "Complete Packing" at bounding box center [515, 221] width 44 height 11
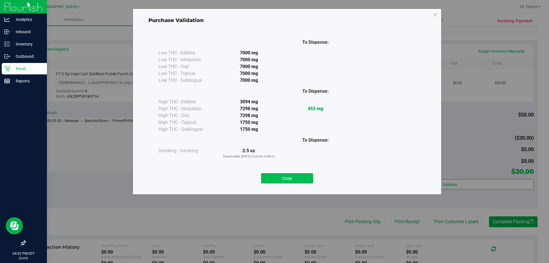
click at [292, 179] on button "Close" at bounding box center [287, 178] width 52 height 10
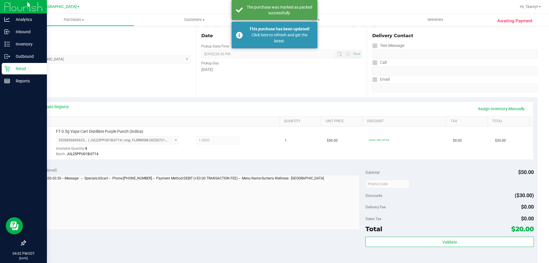
scroll to position [57, 0]
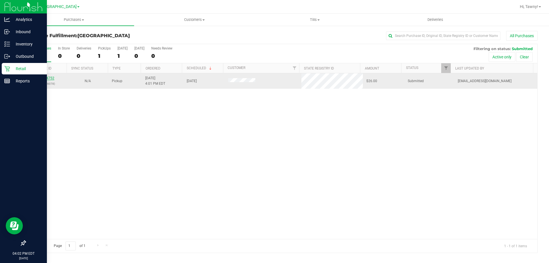
click at [42, 78] on link "12004752" at bounding box center [46, 78] width 16 height 4
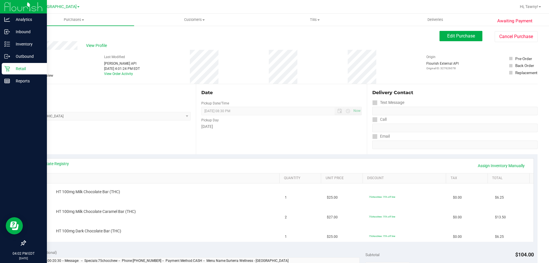
scroll to position [29, 0]
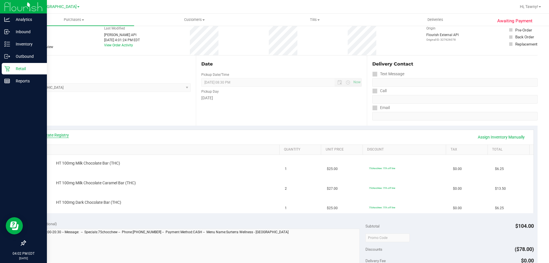
click at [59, 133] on link "View State Registry" at bounding box center [52, 135] width 34 height 6
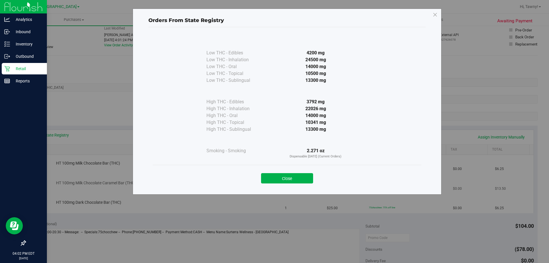
click at [299, 178] on button "Close" at bounding box center [287, 178] width 52 height 10
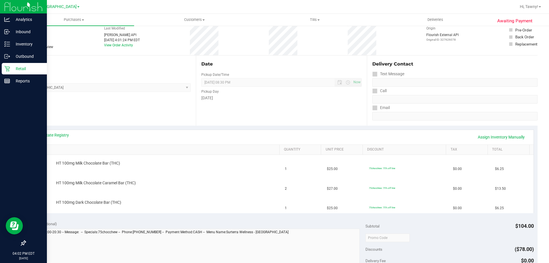
click at [113, 109] on div "Location Pickup Store North Palm Beach WC Select Store Bonita Springs WC Boynto…" at bounding box center [110, 90] width 171 height 70
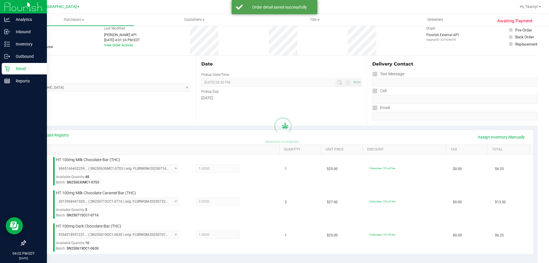
scroll to position [200, 0]
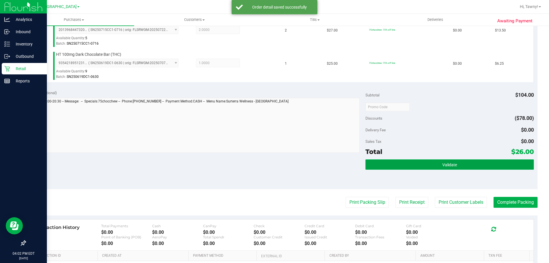
click at [420, 167] on button "Validate" at bounding box center [449, 164] width 168 height 10
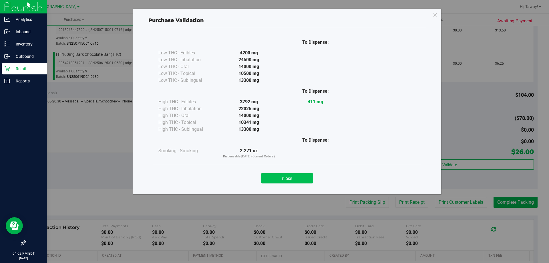
click at [295, 181] on button "Close" at bounding box center [287, 178] width 52 height 10
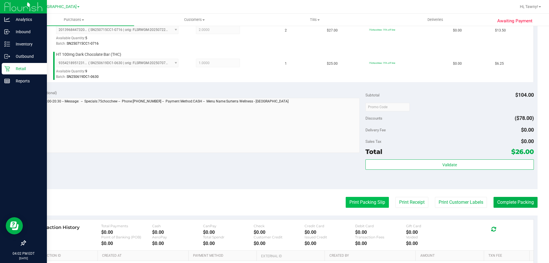
click at [352, 200] on button "Print Packing Slip" at bounding box center [367, 202] width 43 height 11
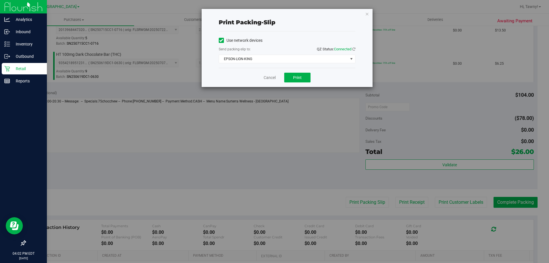
click at [303, 83] on div "Cancel Print" at bounding box center [287, 77] width 137 height 19
click at [304, 79] on button "Print" at bounding box center [297, 78] width 26 height 10
click at [269, 79] on link "Cancel" at bounding box center [269, 78] width 12 height 6
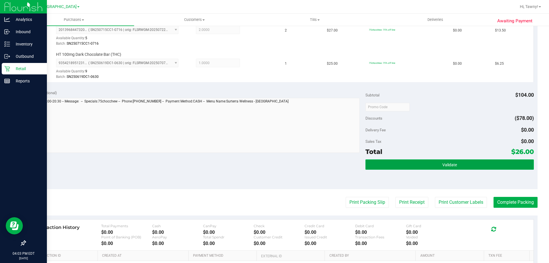
click at [431, 164] on button "Validate" at bounding box center [449, 164] width 168 height 10
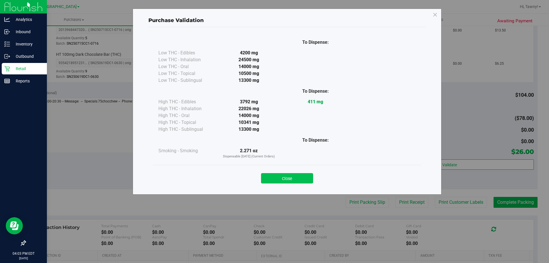
click at [288, 179] on button "Close" at bounding box center [287, 178] width 52 height 10
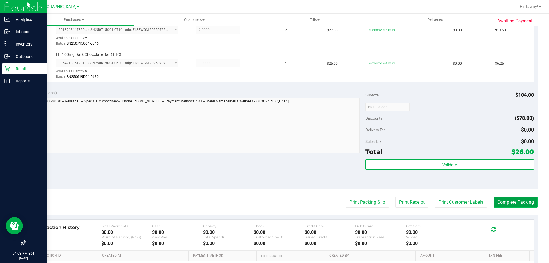
click at [515, 205] on button "Complete Packing" at bounding box center [515, 202] width 44 height 11
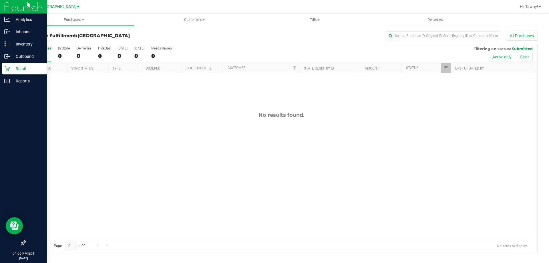
drag, startPoint x: 196, startPoint y: 160, endPoint x: 219, endPoint y: 56, distance: 107.2
click at [197, 160] on div "No results found." at bounding box center [281, 175] width 512 height 204
click at [78, 94] on div "No results found." at bounding box center [281, 175] width 512 height 204
click at [153, 115] on div "No results found." at bounding box center [281, 115] width 512 height 6
click at [190, 133] on div "No results found." at bounding box center [281, 175] width 512 height 204
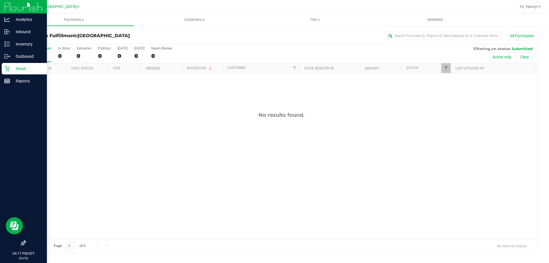
click at [189, 146] on div "No results found." at bounding box center [281, 175] width 512 height 204
click at [146, 102] on div "No results found." at bounding box center [281, 175] width 512 height 204
click at [153, 115] on div "No results found." at bounding box center [281, 115] width 512 height 6
click at [184, 120] on div "No results found." at bounding box center [281, 175] width 512 height 204
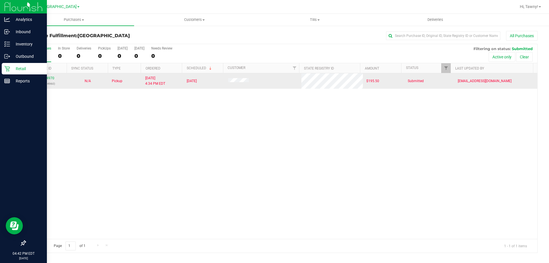
click at [41, 80] on div "12004970 (327744960)" at bounding box center [46, 80] width 35 height 11
click at [43, 79] on link "12004970" at bounding box center [46, 78] width 16 height 4
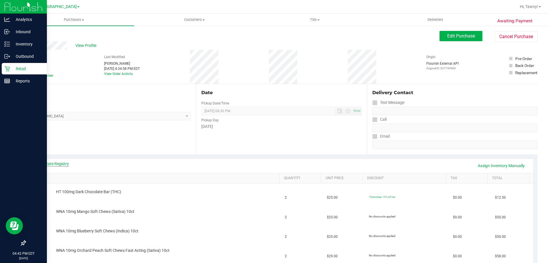
click at [66, 163] on link "View State Registry" at bounding box center [52, 164] width 34 height 6
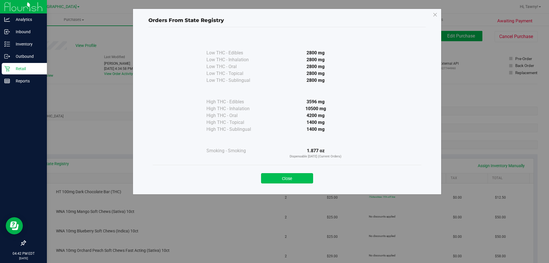
click at [299, 179] on button "Close" at bounding box center [287, 178] width 52 height 10
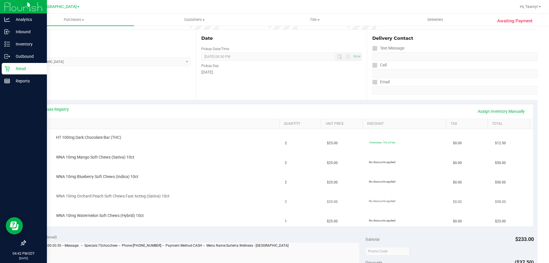
scroll to position [86, 0]
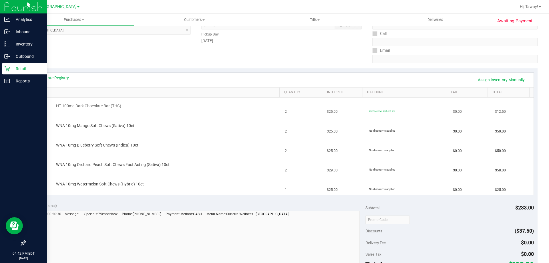
drag, startPoint x: 149, startPoint y: 74, endPoint x: 171, endPoint y: 103, distance: 36.4
click at [149, 74] on div "View State Registry Assign Inventory Manually" at bounding box center [281, 80] width 504 height 15
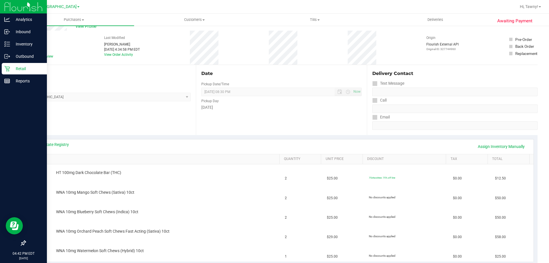
scroll to position [0, 0]
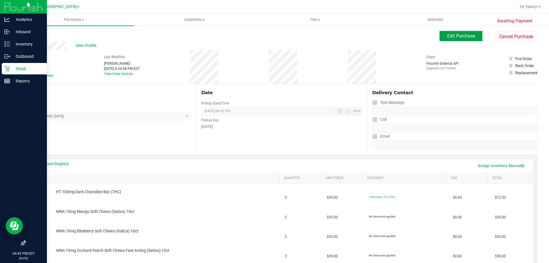
click at [448, 37] on span "Edit Purchase" at bounding box center [461, 35] width 28 height 5
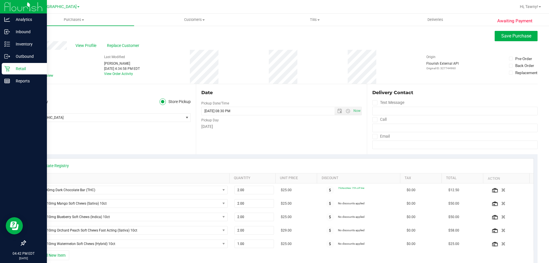
click at [28, 75] on icon at bounding box center [28, 75] width 4 height 0
click at [0, 0] on input "Needs review" at bounding box center [0, 0] width 0 height 0
click at [290, 150] on div "Date Pickup Date/Time 09/25/2025 Now 09/25/2025 08:30 PM Now Pickup Day Thursday" at bounding box center [281, 119] width 171 height 70
click at [85, 44] on span "View Profile" at bounding box center [86, 46] width 23 height 6
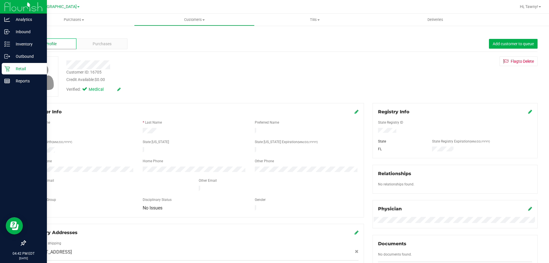
drag, startPoint x: 351, startPoint y: 109, endPoint x: 347, endPoint y: 111, distance: 4.5
click at [351, 109] on div "Member Info" at bounding box center [195, 111] width 328 height 7
click at [354, 110] on icon at bounding box center [356, 111] width 4 height 5
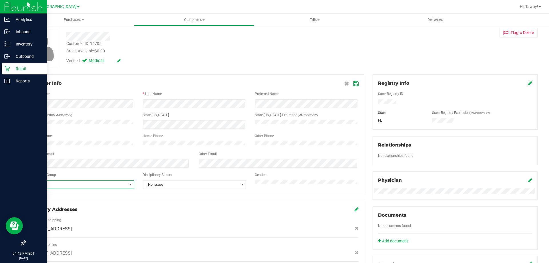
click at [96, 184] on span "None" at bounding box center [79, 184] width 96 height 8
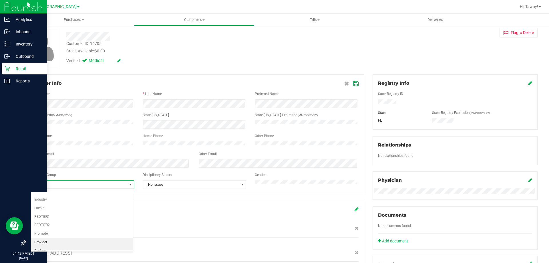
scroll to position [57, 0]
click at [88, 221] on li "Seniors" at bounding box center [82, 225] width 102 height 9
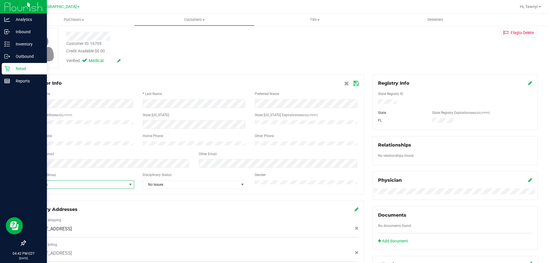
click at [355, 83] on icon at bounding box center [355, 83] width 5 height 5
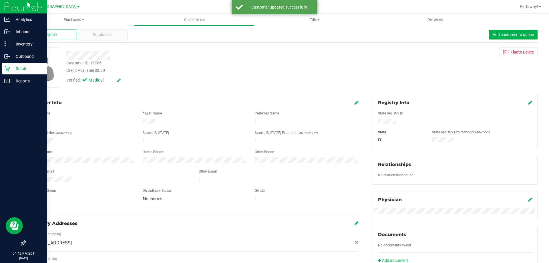
scroll to position [0, 0]
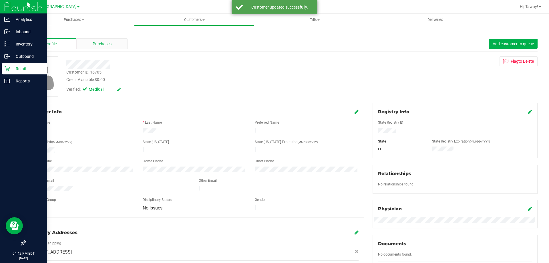
click at [103, 47] on div "Purchases" at bounding box center [101, 43] width 51 height 11
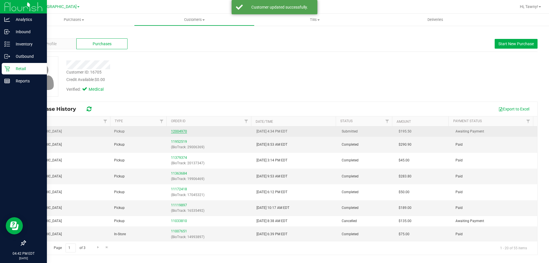
click at [178, 130] on link "12004970" at bounding box center [179, 131] width 16 height 4
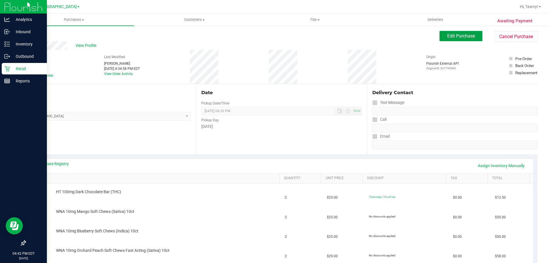
drag, startPoint x: 452, startPoint y: 37, endPoint x: 427, endPoint y: 44, distance: 26.2
click at [452, 37] on span "Edit Purchase" at bounding box center [461, 35] width 28 height 5
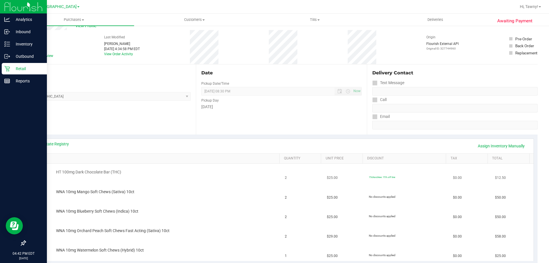
scroll to position [86, 0]
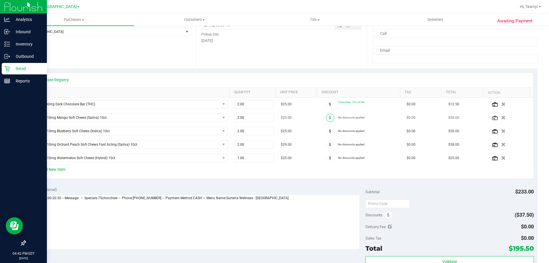
click at [327, 117] on span at bounding box center [330, 117] width 8 height 8
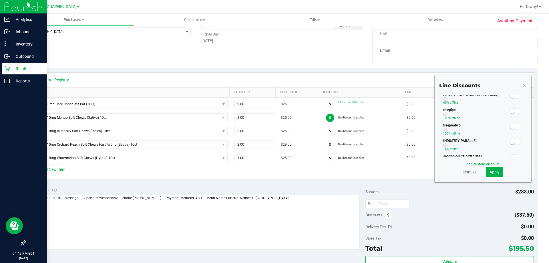
scroll to position [86, 0]
click at [512, 119] on span at bounding box center [514, 121] width 11 height 6
click at [495, 170] on button "Apply" at bounding box center [494, 172] width 17 height 10
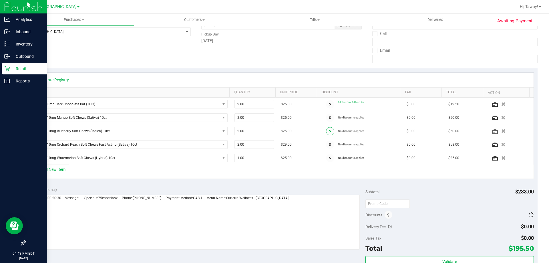
click at [329, 132] on icon at bounding box center [330, 130] width 2 height 3
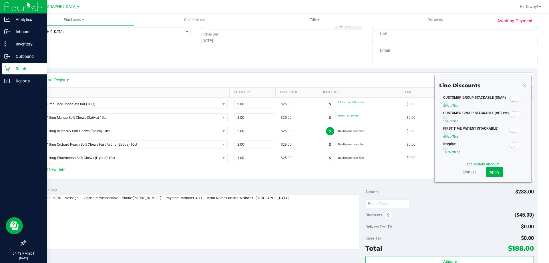
scroll to position [57, 0]
click at [515, 149] on span at bounding box center [514, 150] width 11 height 6
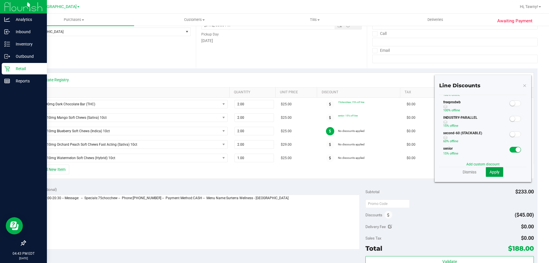
click at [493, 171] on span "Apply" at bounding box center [494, 171] width 10 height 5
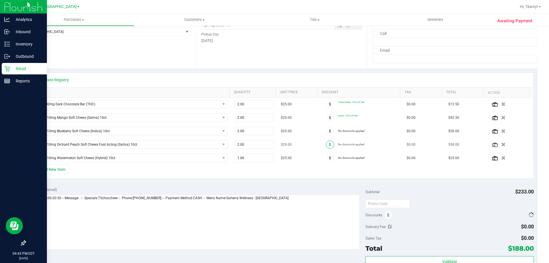
click at [326, 148] on span at bounding box center [330, 144] width 8 height 8
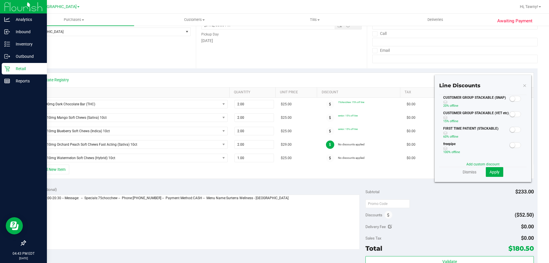
scroll to position [86, 0]
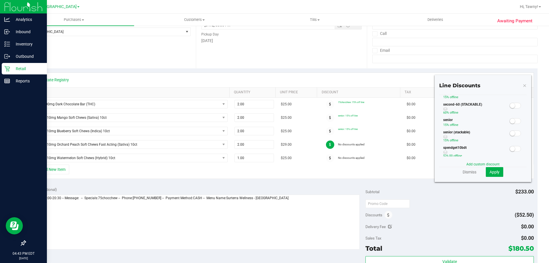
click at [510, 122] on small at bounding box center [512, 120] width 5 height 5
click at [492, 170] on span "Apply" at bounding box center [494, 171] width 10 height 5
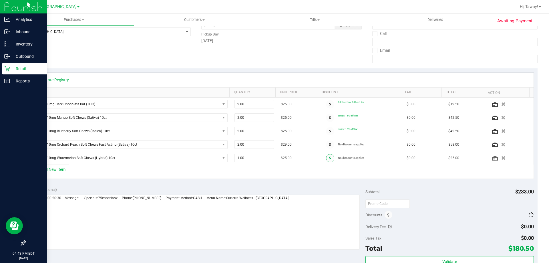
click at [326, 159] on span at bounding box center [330, 158] width 8 height 8
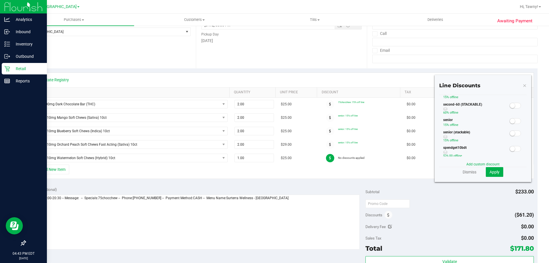
click at [512, 117] on div "second-60 (STACKABLE) 60% off line" at bounding box center [482, 109] width 87 height 15
drag, startPoint x: 508, startPoint y: 121, endPoint x: 502, endPoint y: 136, distance: 15.7
click at [510, 122] on small at bounding box center [512, 120] width 5 height 5
click at [489, 169] on span "Apply" at bounding box center [494, 171] width 10 height 5
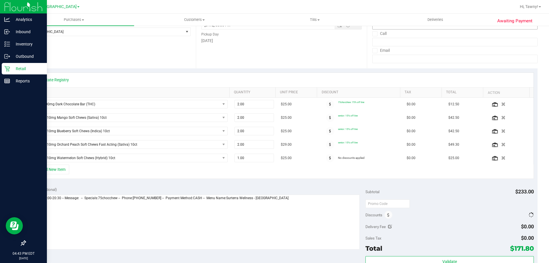
scroll to position [0, 0]
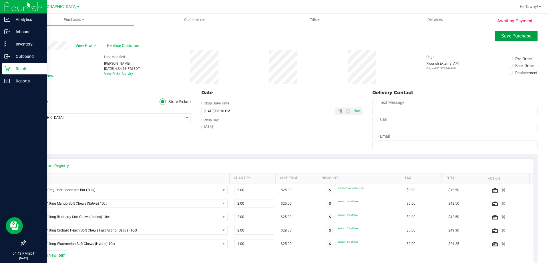
click at [505, 37] on span "Save Purchase" at bounding box center [516, 35] width 30 height 5
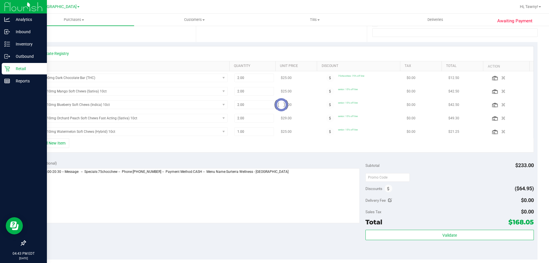
scroll to position [110, 0]
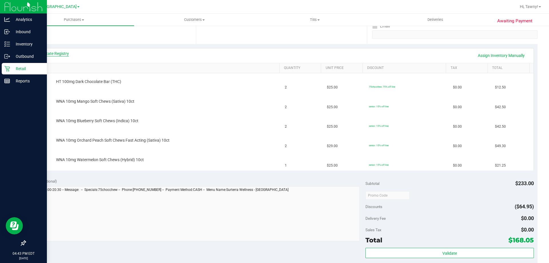
click at [64, 55] on link "View State Registry" at bounding box center [52, 54] width 34 height 6
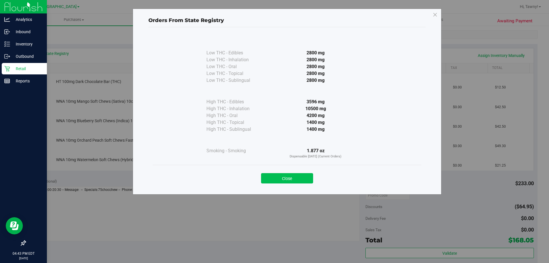
click at [290, 174] on button "Close" at bounding box center [287, 178] width 52 height 10
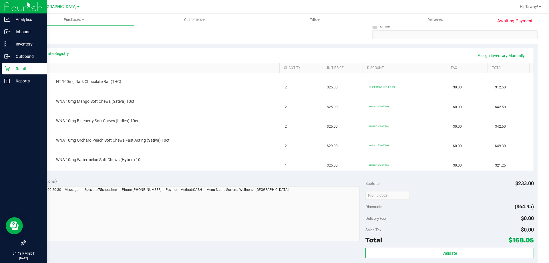
click at [403, 181] on div "Subtotal $233.00" at bounding box center [449, 183] width 168 height 10
click at [411, 185] on div "Subtotal $233.00" at bounding box center [449, 183] width 168 height 10
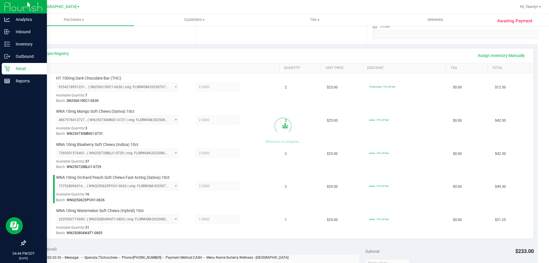
scroll to position [224, 0]
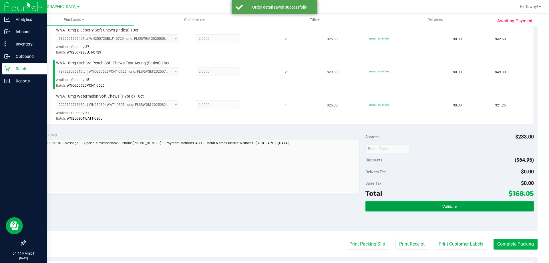
click at [409, 205] on button "Validate" at bounding box center [449, 206] width 168 height 10
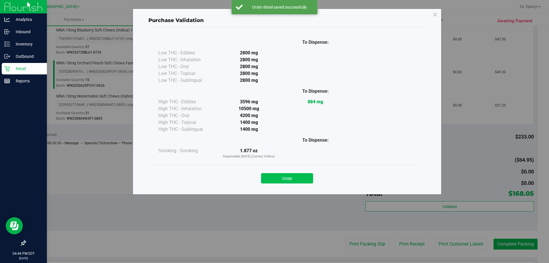
click at [301, 177] on button "Close" at bounding box center [287, 178] width 52 height 10
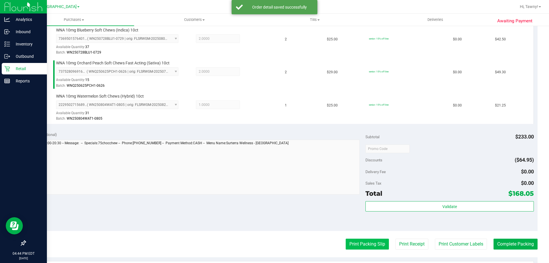
click at [351, 247] on button "Print Packing Slip" at bounding box center [367, 243] width 43 height 11
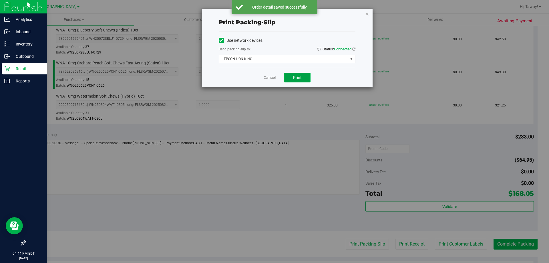
click at [296, 75] on span "Print" at bounding box center [297, 77] width 9 height 5
drag, startPoint x: 366, startPoint y: 11, endPoint x: 496, endPoint y: 172, distance: 207.4
click at [366, 15] on icon "button" at bounding box center [367, 13] width 4 height 7
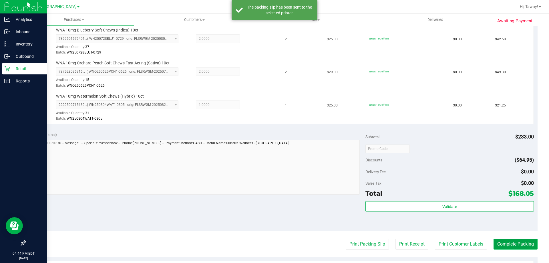
click at [509, 241] on button "Complete Packing" at bounding box center [515, 243] width 44 height 11
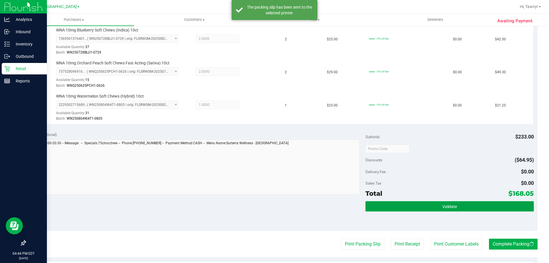
click at [504, 203] on button "Validate" at bounding box center [449, 206] width 168 height 10
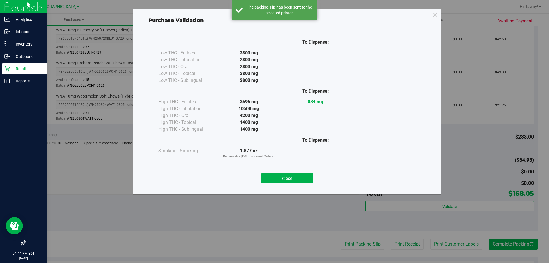
click at [299, 171] on div "Close" at bounding box center [287, 176] width 260 height 14
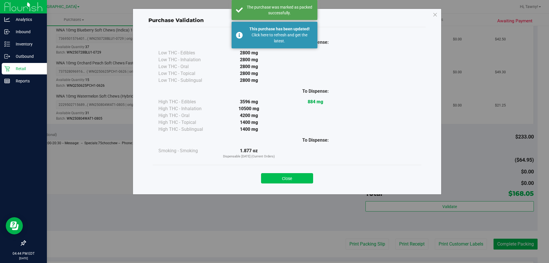
click at [284, 173] on button "Close" at bounding box center [287, 178] width 52 height 10
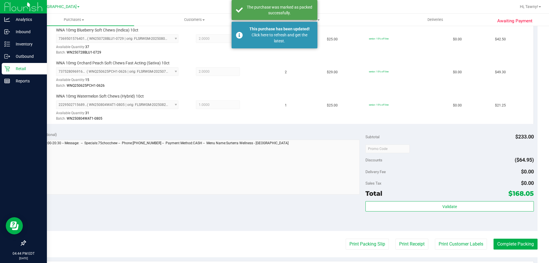
click at [383, 172] on span "Delivery Fee" at bounding box center [375, 171] width 20 height 5
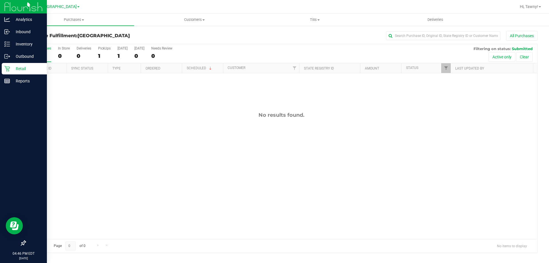
click at [145, 142] on div "No results found." at bounding box center [281, 175] width 512 height 204
click at [172, 101] on div "No results found." at bounding box center [281, 175] width 512 height 204
click at [171, 128] on div "No results found." at bounding box center [281, 175] width 512 height 204
click at [95, 48] on div "All Purchases 1 In Store 0 Deliveries 0 PickUps 1 Today 1 Tomorrow 0 Needs Revi…" at bounding box center [281, 46] width 512 height 5
click at [97, 48] on div "All Purchases 1 In Store 0 Deliveries 0 PickUps 1 Today 1 Tomorrow 0 Needs Revi…" at bounding box center [281, 46] width 512 height 5
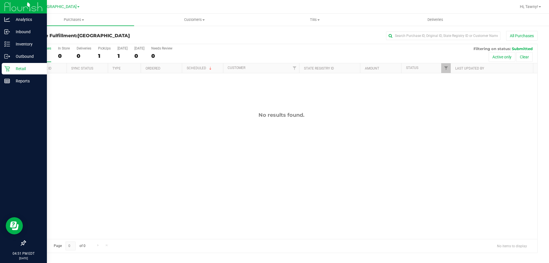
click at [97, 48] on div "All Purchases 1 In Store 0 Deliveries 0 PickUps 1 Today 1 Tomorrow 0 Needs Revi…" at bounding box center [281, 46] width 512 height 5
click at [100, 49] on div "PickUps" at bounding box center [104, 48] width 13 height 4
click at [0, 0] on input "PickUps 1" at bounding box center [0, 0] width 0 height 0
drag, startPoint x: 175, startPoint y: 116, endPoint x: 356, endPoint y: 90, distance: 183.0
click at [177, 115] on div "No results found." at bounding box center [281, 115] width 512 height 6
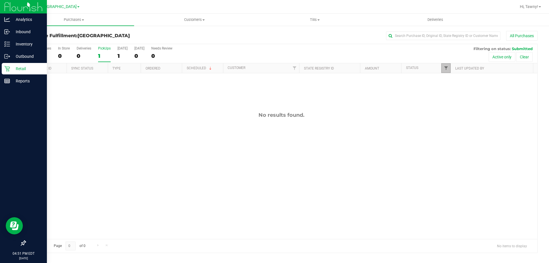
click at [447, 68] on span "Filter" at bounding box center [446, 68] width 5 height 5
click at [400, 120] on div "No results found." at bounding box center [281, 175] width 512 height 204
drag, startPoint x: 167, startPoint y: 147, endPoint x: 163, endPoint y: 147, distance: 3.4
click at [165, 147] on div "No results found." at bounding box center [281, 175] width 512 height 204
click at [120, 170] on div at bounding box center [281, 148] width 512 height 208
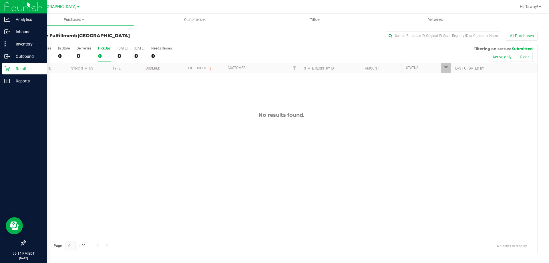
click at [185, 124] on div "No results found." at bounding box center [281, 175] width 512 height 204
click at [185, 129] on div "12005349 (327763687) N/A Pickup 9/25/2025 5:15 PM EDT 9/25/2025 $88.00 Submitte…" at bounding box center [281, 155] width 512 height 165
click at [171, 131] on div "12005349 (327763687) N/A Pickup 9/25/2025 5:15 PM EDT 9/25/2025 $88.00 Submitte…" at bounding box center [281, 155] width 512 height 165
click at [123, 147] on div "12005349 (327763687) N/A Pickup 9/25/2025 5:15 PM EDT 9/25/2025 $88.00 Submitte…" at bounding box center [281, 155] width 512 height 165
click at [3, 45] on div "Inventory" at bounding box center [24, 43] width 45 height 11
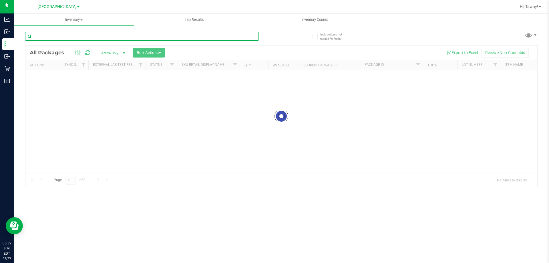
click at [163, 36] on div "Inventory All packages All inventory Waste log Create inventory Lab Results Inv…" at bounding box center [281, 138] width 535 height 249
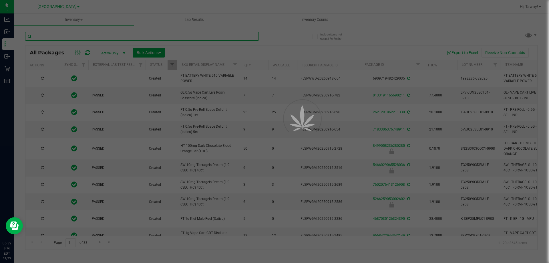
type input "[DATE]"
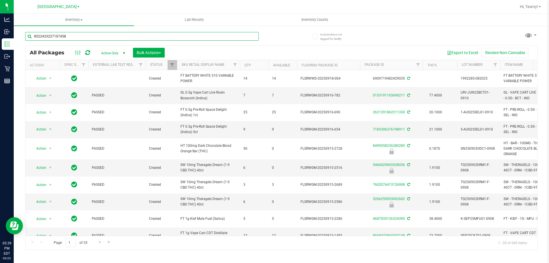
type input "8522433227107458"
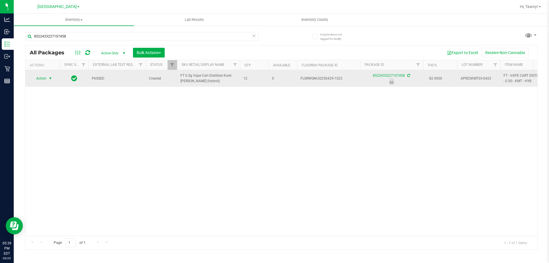
click at [50, 77] on span "select" at bounding box center [50, 78] width 5 height 5
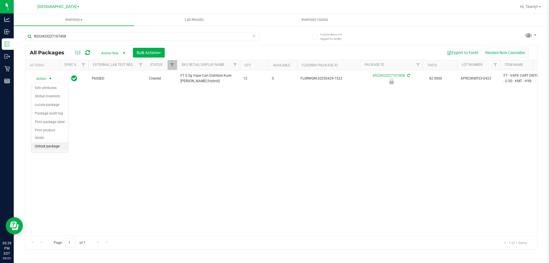
click at [56, 142] on li "Unlock package" at bounding box center [49, 146] width 37 height 9
click at [172, 146] on div "Action Action Adjust qty Create package Edit attributes Global inventory Locate…" at bounding box center [281, 152] width 512 height 165
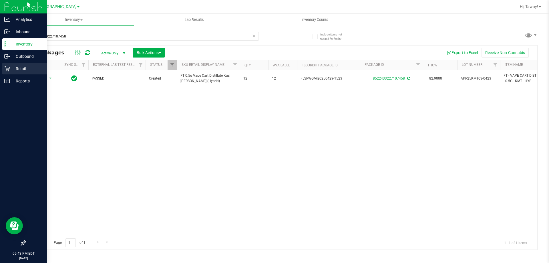
click at [17, 69] on p "Retail" at bounding box center [27, 68] width 34 height 7
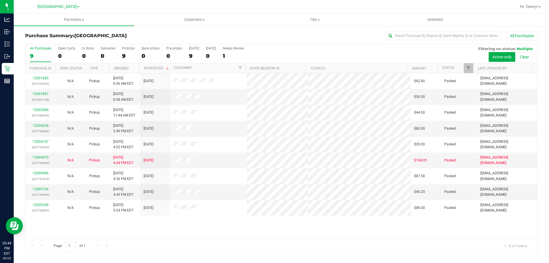
click at [323, 233] on div "12001685 (327552632) N/A Pickup 9/25/2025 8:56 AM EDT 9/25/2025 $62.80 Packed n…" at bounding box center [281, 155] width 512 height 165
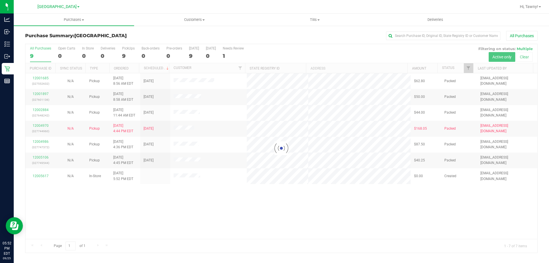
click at [199, 196] on div at bounding box center [281, 148] width 512 height 208
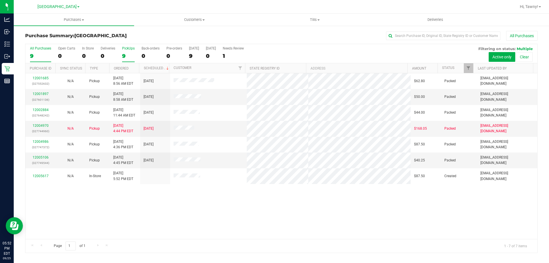
click at [124, 49] on div "PickUps" at bounding box center [128, 48] width 13 height 4
click at [0, 0] on input "PickUps 9" at bounding box center [0, 0] width 0 height 0
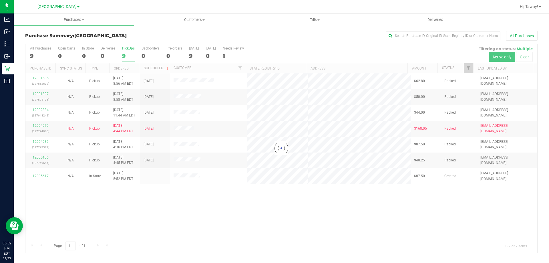
click at [193, 224] on div at bounding box center [281, 148] width 512 height 208
click at [203, 210] on div at bounding box center [281, 148] width 512 height 208
click at [243, 192] on div "Loading... 12001685 (327552632) N/A Pickup 9/25/2025 8:56 AM EDT 9/25/2025 $62.…" at bounding box center [281, 155] width 512 height 165
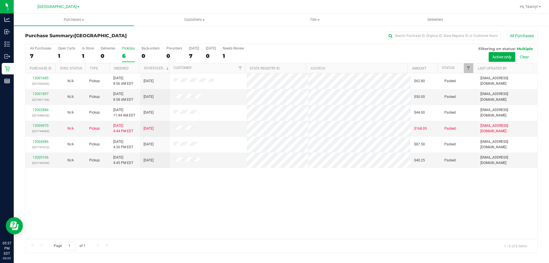
click at [123, 56] on div "6" at bounding box center [128, 56] width 13 height 7
click at [0, 0] on input "PickUps 6" at bounding box center [0, 0] width 0 height 0
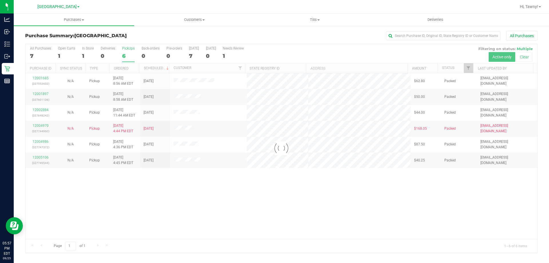
click at [223, 192] on div at bounding box center [281, 148] width 512 height 208
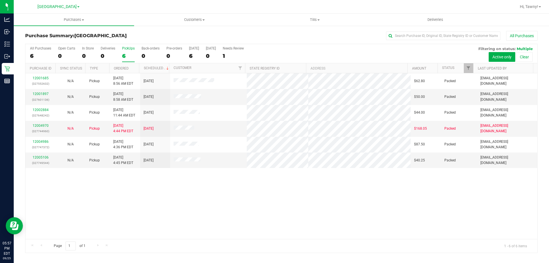
drag, startPoint x: 206, startPoint y: 189, endPoint x: 203, endPoint y: 189, distance: 3.7
click at [203, 189] on div "12001685 (327552632) N/A Pickup 9/25/2025 8:56 AM EDT 9/25/2025 $62.80 Packed n…" at bounding box center [281, 155] width 512 height 165
click at [206, 187] on div "12001685 (327552632) N/A Pickup 9/25/2025 8:56 AM EDT 9/25/2025 $62.80 Packed n…" at bounding box center [281, 155] width 512 height 165
click at [215, 211] on div "12001685 (327552632) N/A Pickup 9/25/2025 8:56 AM EDT 9/25/2025 $62.80 Packed n…" at bounding box center [281, 155] width 512 height 165
click at [172, 205] on div "12001685 (327552632) N/A Pickup 9/25/2025 8:56 AM EDT 9/25/2025 $62.80 Packed n…" at bounding box center [281, 155] width 512 height 165
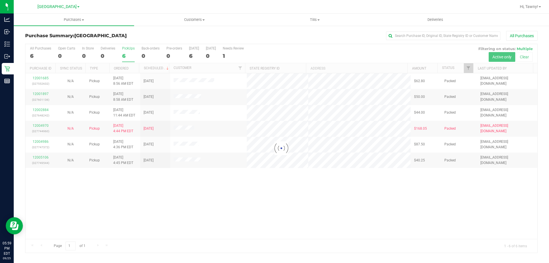
click at [169, 180] on div at bounding box center [281, 148] width 512 height 208
click at [296, 178] on div at bounding box center [281, 148] width 512 height 208
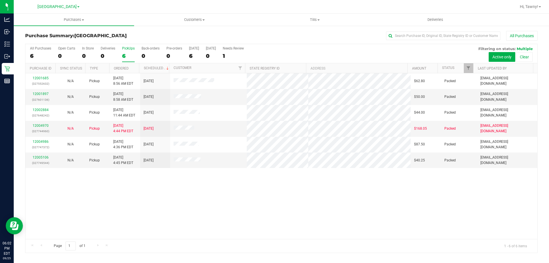
click at [286, 187] on div "12001685 (327552632) N/A Pickup 9/25/2025 8:56 AM EDT 9/25/2025 $62.80 Packed n…" at bounding box center [281, 155] width 512 height 165
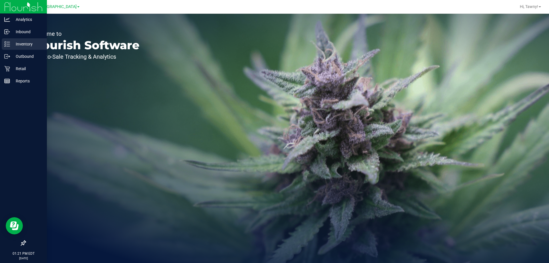
click at [14, 44] on p "Inventory" at bounding box center [27, 44] width 34 height 7
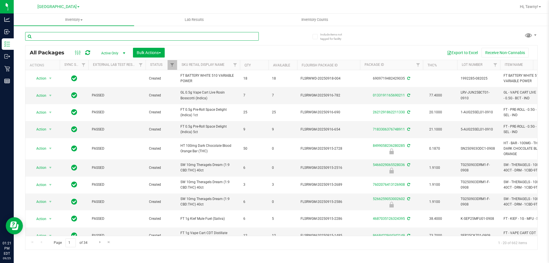
click at [97, 38] on input "text" at bounding box center [141, 36] width 233 height 9
type input "dbp"
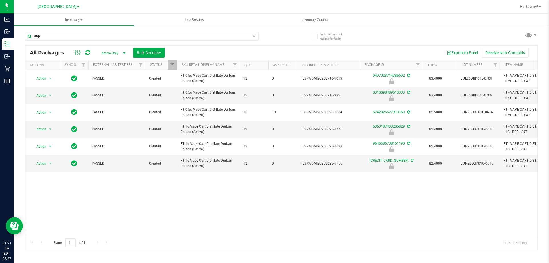
click at [142, 208] on div "Action Action Edit attributes Global inventory Locate package Package audit log…" at bounding box center [281, 152] width 512 height 165
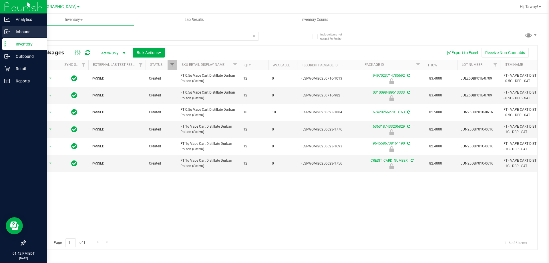
click at [7, 30] on icon at bounding box center [6, 32] width 3 height 4
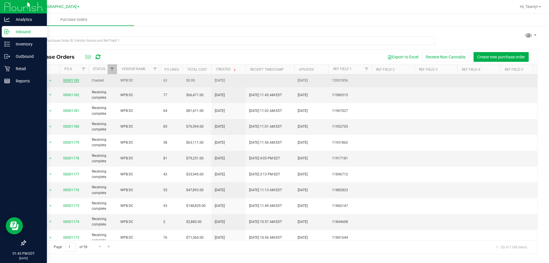
click at [71, 78] on link "00001183" at bounding box center [71, 80] width 16 height 4
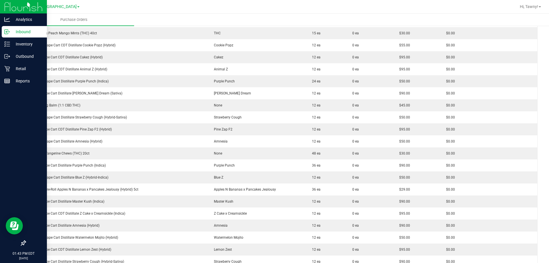
scroll to position [286, 0]
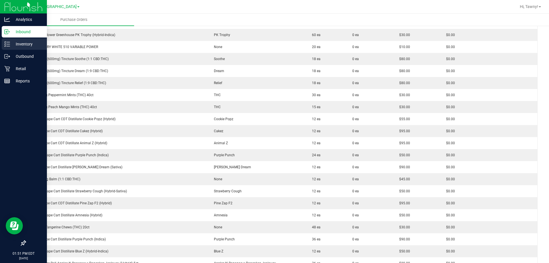
click at [7, 48] on div "Inventory" at bounding box center [24, 43] width 45 height 11
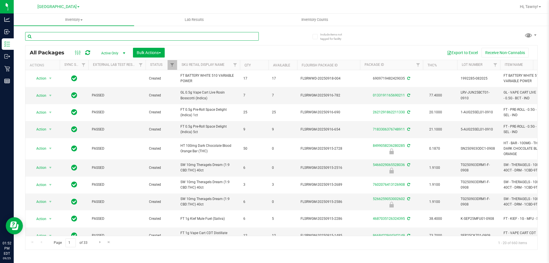
click at [105, 35] on input "text" at bounding box center [141, 36] width 233 height 9
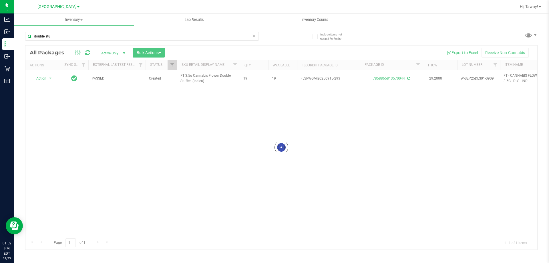
drag, startPoint x: 195, startPoint y: 235, endPoint x: 187, endPoint y: 225, distance: 12.2
click at [190, 226] on div at bounding box center [281, 147] width 512 height 204
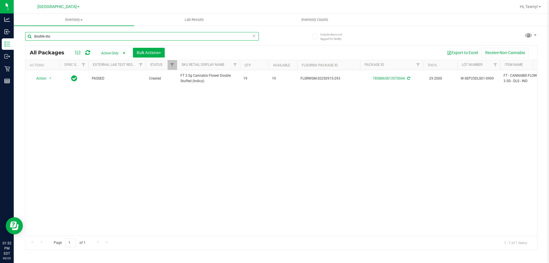
click at [80, 36] on input "double stu" at bounding box center [141, 36] width 233 height 9
click at [79, 36] on input "double stu" at bounding box center [141, 36] width 233 height 9
type input "reckle"
click at [103, 38] on input "reckle" at bounding box center [141, 36] width 233 height 9
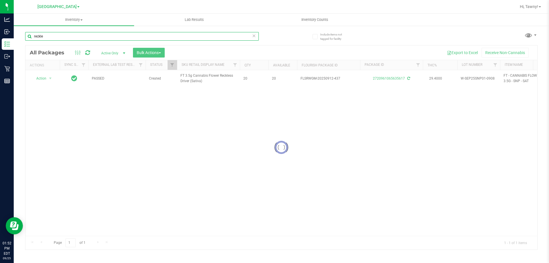
click at [103, 38] on input "reckle" at bounding box center [141, 36] width 233 height 9
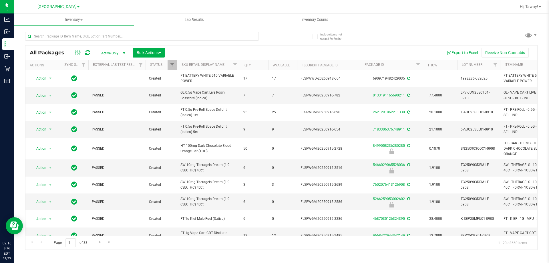
click at [99, 43] on div at bounding box center [141, 38] width 233 height 13
click at [105, 40] on input "text" at bounding box center [141, 36] width 233 height 9
click at [107, 39] on input "text" at bounding box center [141, 36] width 233 height 9
paste input "HT 10mg Blue Raspberry Chews Hybrid (1:1 CBD:THC) 20ct"
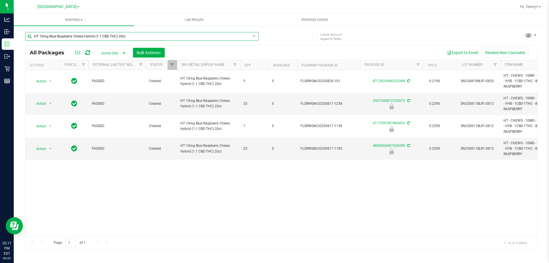
click at [115, 38] on input "HT 10mg Blue Raspberry Chews Hybrid (1:1 CBD:THC) 20ct" at bounding box center [141, 36] width 233 height 9
type input "-169"
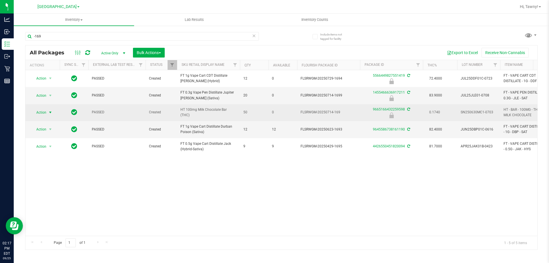
click at [43, 115] on span "Action" at bounding box center [38, 112] width 15 height 8
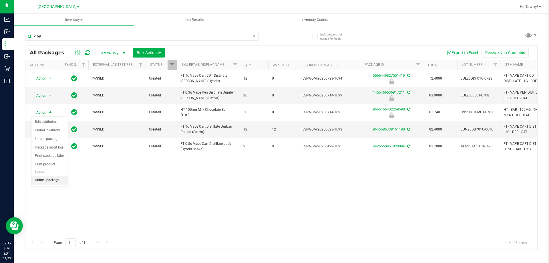
click at [52, 176] on li "Unlock package" at bounding box center [49, 180] width 37 height 9
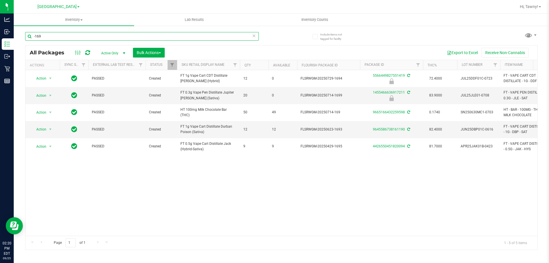
click at [102, 39] on input "-169" at bounding box center [141, 36] width 233 height 9
type input "-"
type input "blue raspberr"
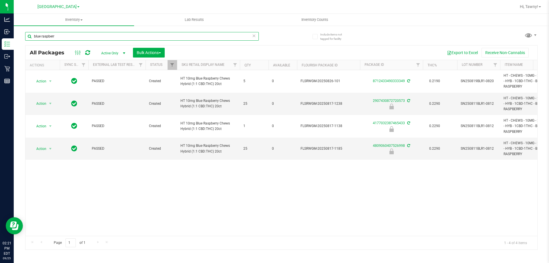
click at [120, 39] on input "blue raspberr" at bounding box center [141, 36] width 233 height 9
click at [48, 103] on span "select" at bounding box center [50, 103] width 5 height 5
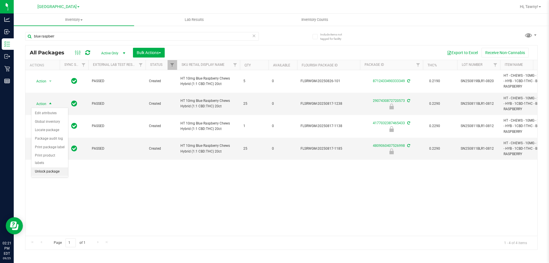
click at [51, 167] on li "Unlock package" at bounding box center [49, 171] width 37 height 9
click at [43, 103] on span "Action" at bounding box center [38, 103] width 15 height 8
click at [48, 112] on li "Adjust qty" at bounding box center [53, 113] width 44 height 9
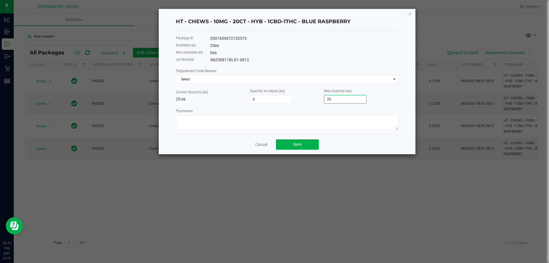
click at [359, 98] on input "25" at bounding box center [345, 99] width 42 height 8
type input "-23"
type input "2"
type input "-2"
type input "23"
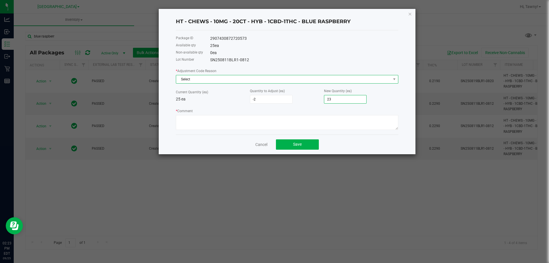
click at [306, 79] on span "Select" at bounding box center [283, 79] width 215 height 8
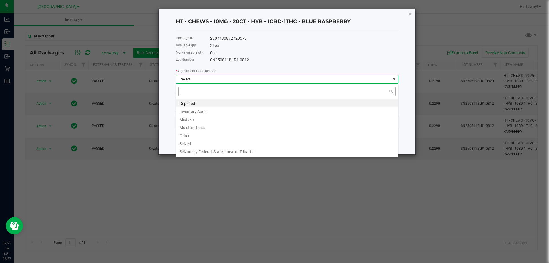
scroll to position [9, 222]
click at [231, 113] on li "Inventory Audit" at bounding box center [287, 111] width 222 height 8
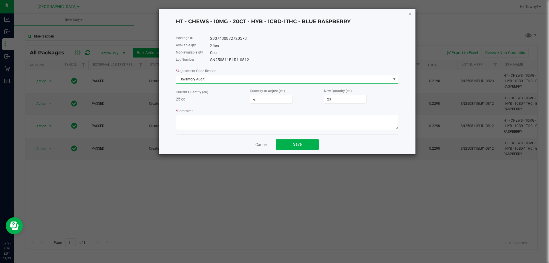
click at [217, 120] on textarea "* Comment" at bounding box center [287, 122] width 222 height 15
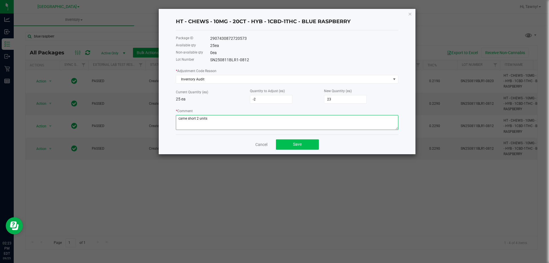
type textarea "came short 2 units"
click at [297, 144] on span "Save" at bounding box center [297, 144] width 9 height 5
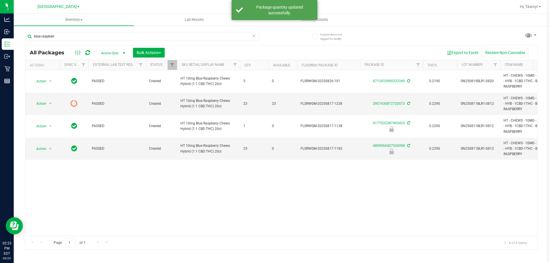
click at [235, 194] on div "Action Action Adjust qty Create package Edit attributes Global inventory Locate…" at bounding box center [281, 152] width 512 height 165
click at [173, 197] on div "Action Action Adjust qty Create package Edit attributes Global inventory Locate…" at bounding box center [281, 152] width 512 height 165
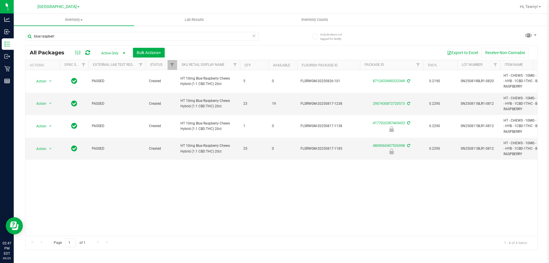
click at [75, 42] on div "blue raspberr" at bounding box center [141, 38] width 233 height 13
click at [76, 39] on input "blue raspberr" at bounding box center [141, 36] width 233 height 9
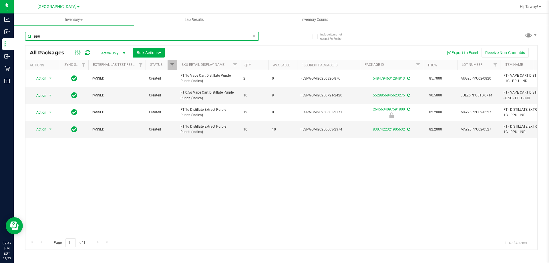
click at [67, 33] on input "ppu" at bounding box center [141, 36] width 233 height 9
type input "\"
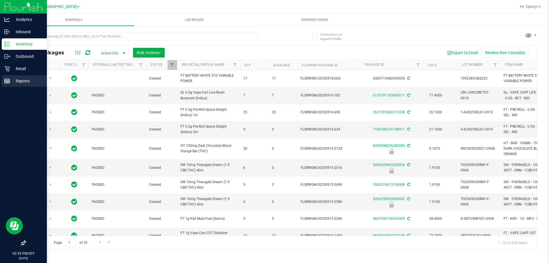
click at [5, 79] on icon at bounding box center [7, 81] width 6 height 6
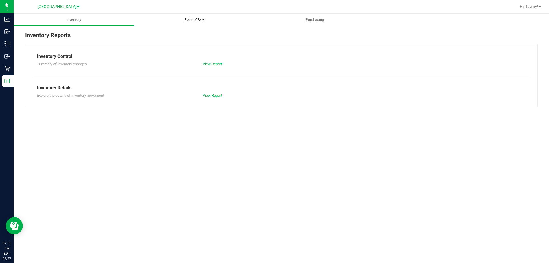
click at [196, 21] on span "Point of Sale" at bounding box center [194, 19] width 35 height 5
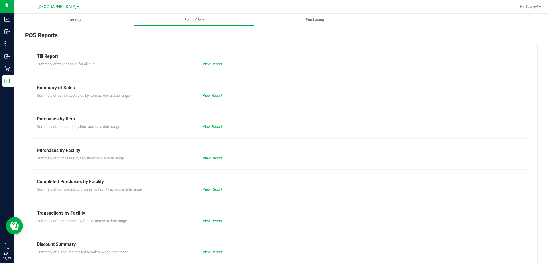
click at [213, 192] on div "Till Report Summary of transactions for all tills View Report Summary of Sales …" at bounding box center [281, 169] width 512 height 251
click at [216, 191] on link "View Report" at bounding box center [212, 189] width 19 height 4
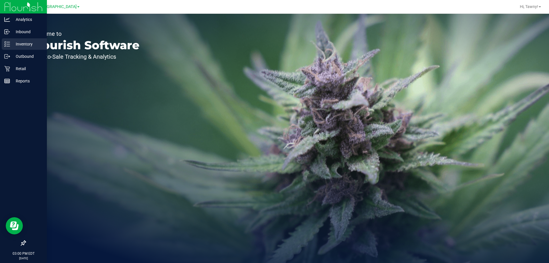
click at [7, 46] on icon at bounding box center [7, 44] width 6 height 6
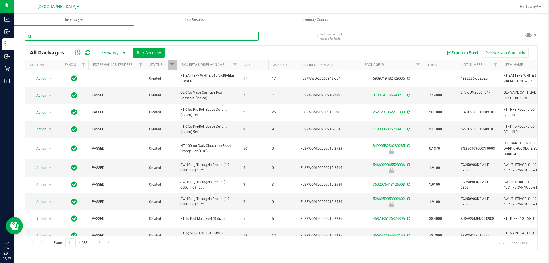
click at [133, 38] on input "text" at bounding box center [141, 36] width 233 height 9
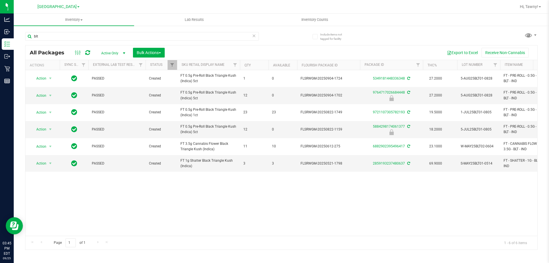
click at [229, 193] on div "Action Action Adjust qty Create package Edit attributes Global inventory Locate…" at bounding box center [281, 152] width 512 height 165
click at [46, 33] on input "blt" at bounding box center [141, 36] width 233 height 9
type input "9764717026684448"
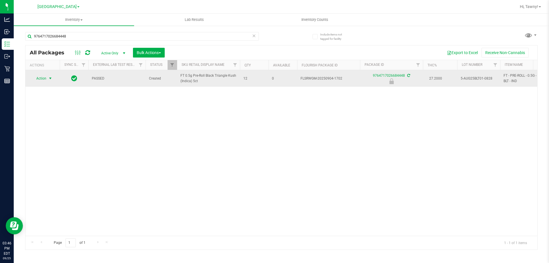
click at [47, 79] on span "select" at bounding box center [50, 78] width 7 height 8
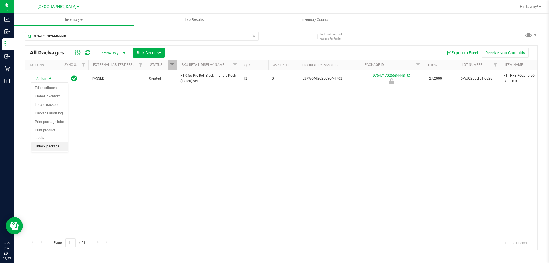
click at [49, 142] on li "Unlock package" at bounding box center [49, 146] width 37 height 9
click at [169, 140] on div "Action Action Adjust qty Create package Edit attributes Global inventory Locate…" at bounding box center [281, 152] width 512 height 165
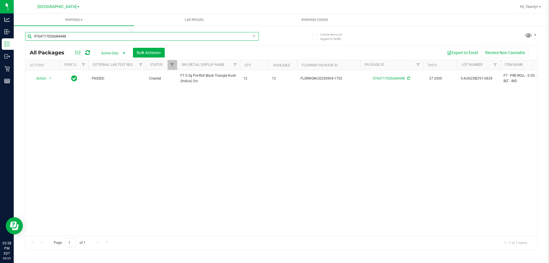
click at [83, 36] on input "9764717026684448" at bounding box center [141, 36] width 233 height 9
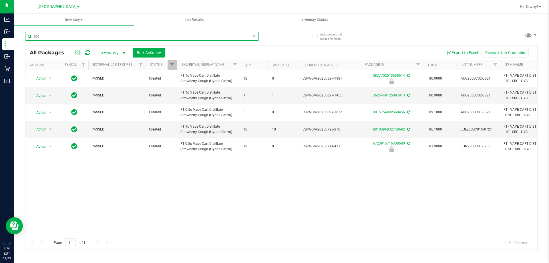
type input "sbc"
click at [230, 174] on div "Action Action Edit attributes Global inventory Locate package Package audit log…" at bounding box center [281, 152] width 512 height 165
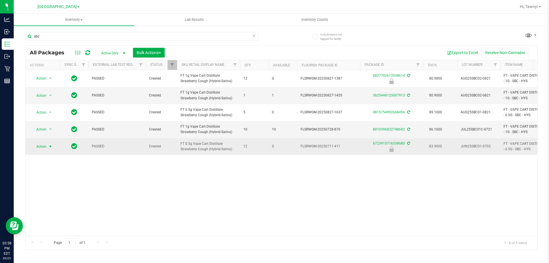
click at [42, 146] on span "Action" at bounding box center [38, 146] width 15 height 8
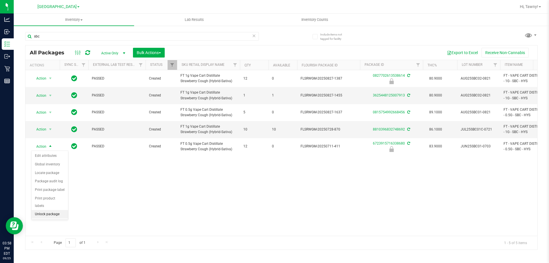
click at [57, 210] on li "Unlock package" at bounding box center [49, 214] width 37 height 9
click at [119, 198] on div "Action Action Edit attributes Global inventory Locate package Package audit log…" at bounding box center [281, 152] width 512 height 165
drag, startPoint x: 157, startPoint y: 147, endPoint x: 158, endPoint y: 157, distance: 10.6
click at [157, 147] on span "Created" at bounding box center [161, 145] width 25 height 5
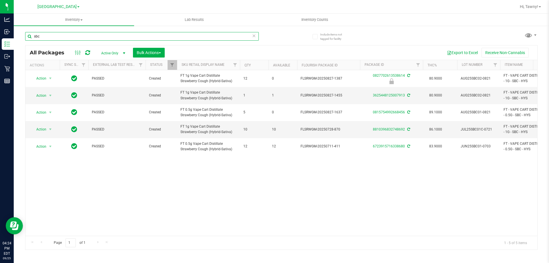
click at [70, 36] on input "sbc" at bounding box center [141, 36] width 233 height 9
type input "htm"
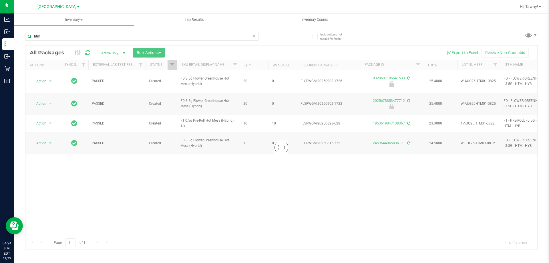
click at [176, 175] on div at bounding box center [281, 147] width 512 height 204
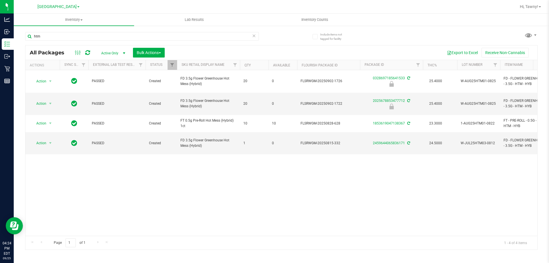
click at [176, 175] on div "Action Action Edit attributes Global inventory Locate package Package audit log…" at bounding box center [281, 152] width 512 height 165
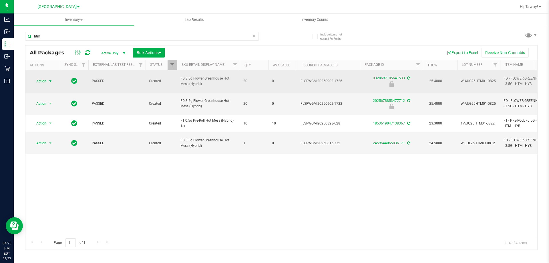
click at [41, 80] on span "Action" at bounding box center [38, 81] width 15 height 8
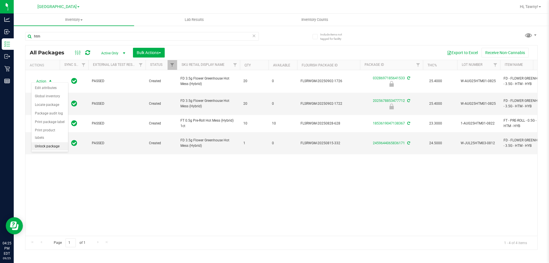
click at [46, 142] on li "Unlock package" at bounding box center [49, 146] width 37 height 9
click at [152, 156] on div "Action Action Adjust qty Create package Edit attributes Global inventory Locate…" at bounding box center [281, 152] width 512 height 165
click at [172, 164] on div "Action Action Adjust qty Create package Edit attributes Global inventory Locate…" at bounding box center [281, 152] width 512 height 165
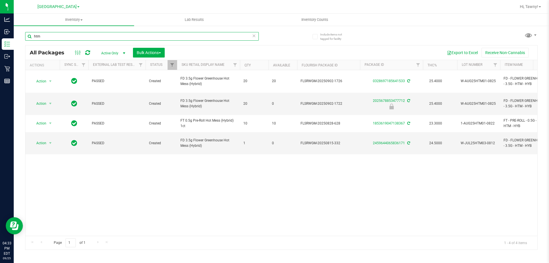
click at [109, 40] on input "htm" at bounding box center [141, 36] width 233 height 9
click at [110, 39] on input "htm" at bounding box center [141, 36] width 233 height 9
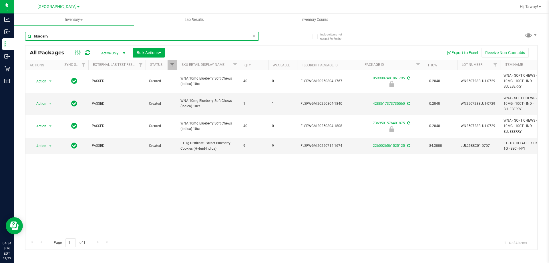
click at [108, 40] on input "blueberry" at bounding box center [141, 36] width 233 height 9
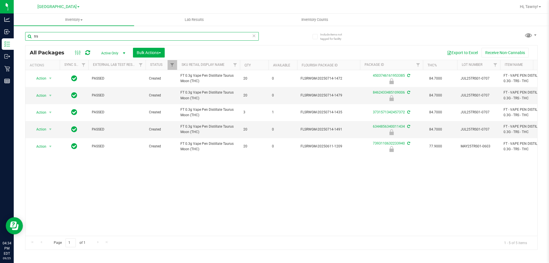
type input "trs"
click at [101, 37] on input "trs" at bounding box center [141, 36] width 233 height 9
click at [210, 183] on div "Action Action Edit attributes Global inventory Locate package Package audit log…" at bounding box center [281, 152] width 512 height 165
click at [45, 129] on span "Action" at bounding box center [38, 129] width 15 height 8
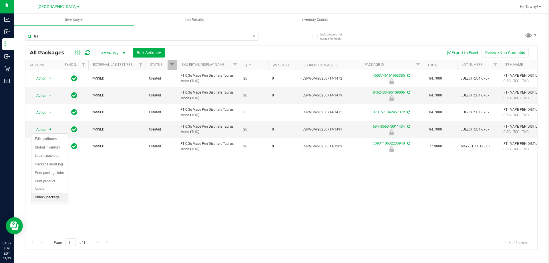
click at [48, 193] on li "Unlock package" at bounding box center [49, 197] width 37 height 9
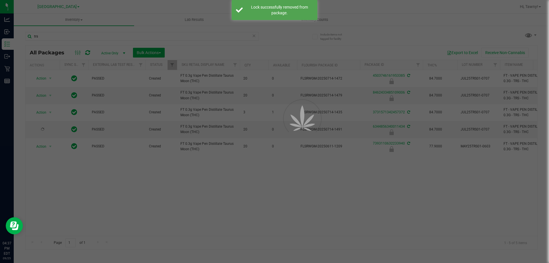
click at [71, 35] on div at bounding box center [274, 131] width 549 height 263
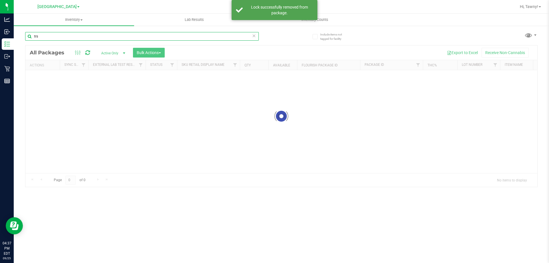
click at [68, 36] on input "trs" at bounding box center [141, 36] width 233 height 9
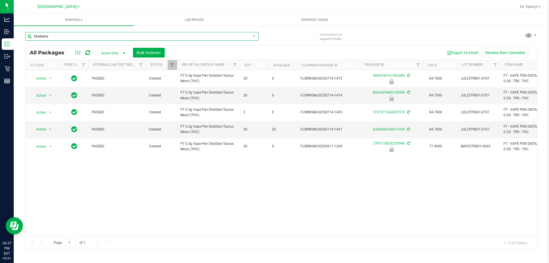
type input "blueberry"
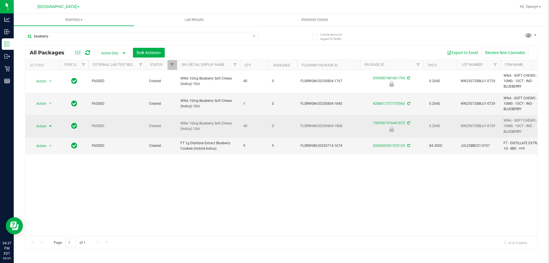
click at [46, 126] on span "Action" at bounding box center [38, 126] width 15 height 8
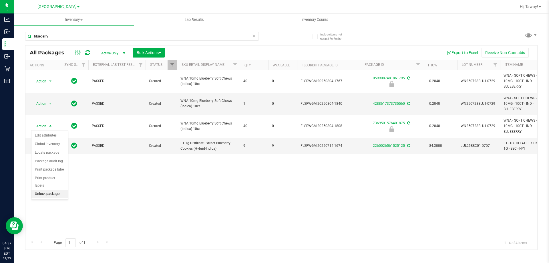
click at [53, 191] on li "Unlock package" at bounding box center [49, 193] width 37 height 9
click at [178, 189] on div "Action Action Edit attributes Global inventory Locate package Package audit log…" at bounding box center [281, 152] width 512 height 165
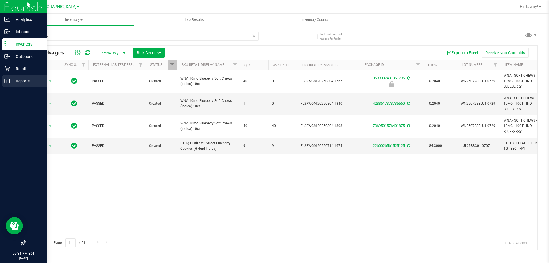
click at [11, 79] on p "Reports" at bounding box center [27, 80] width 34 height 7
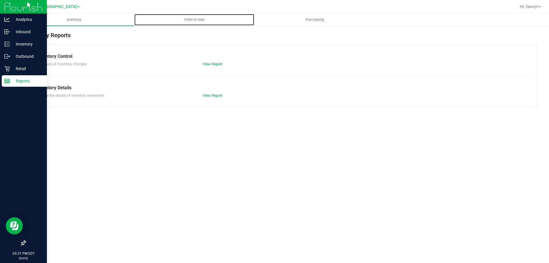
click at [198, 19] on span "Point of Sale" at bounding box center [194, 19] width 35 height 5
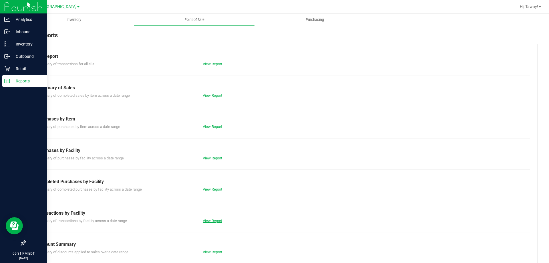
click at [213, 221] on link "View Report" at bounding box center [212, 220] width 19 height 4
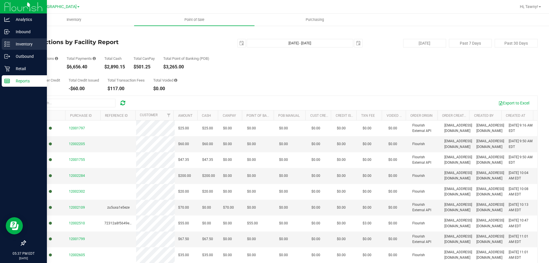
click at [16, 47] on p "Inventory" at bounding box center [27, 44] width 34 height 7
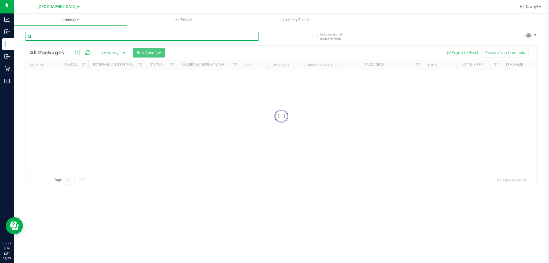
click at [98, 33] on input "text" at bounding box center [141, 36] width 233 height 9
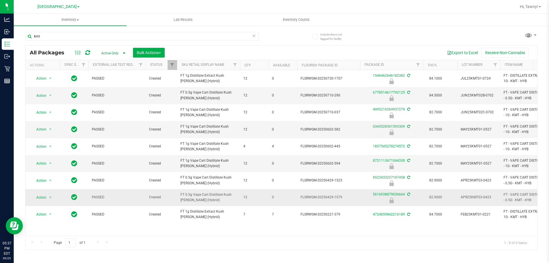
click at [190, 199] on span "FT 0.5g Vape Cart Distillate Kush [PERSON_NAME] (Hybrid)" at bounding box center [208, 197] width 56 height 11
click at [107, 39] on input "kmt" at bounding box center [141, 36] width 233 height 9
type input "8522433227107458"
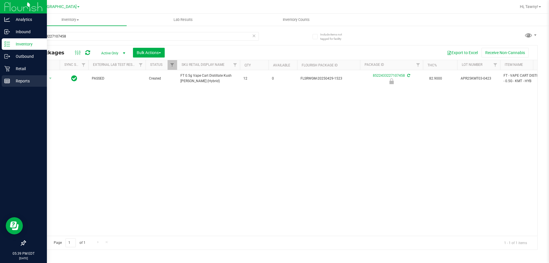
click at [44, 77] on div "Reports" at bounding box center [24, 80] width 45 height 11
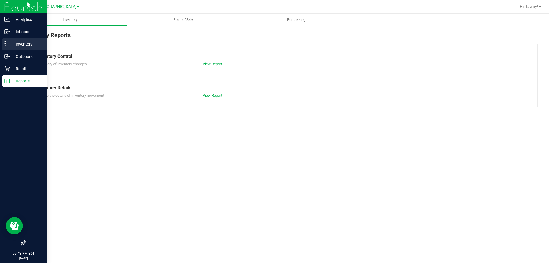
click at [11, 44] on p "Inventory" at bounding box center [27, 44] width 34 height 7
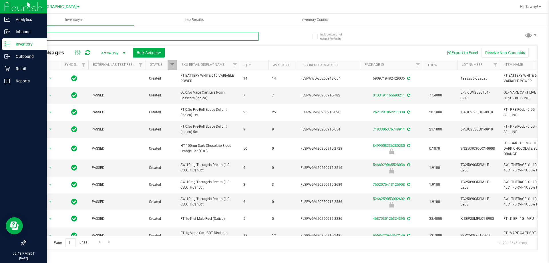
click at [108, 32] on input "text" at bounding box center [141, 36] width 233 height 9
type input "klp"
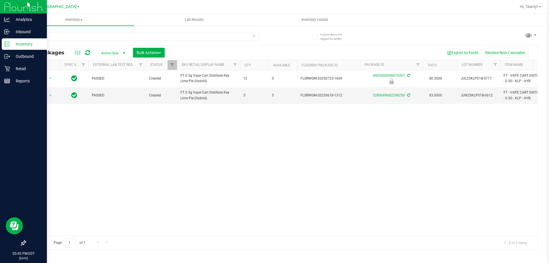
click at [142, 137] on div "Action Action Edit attributes Global inventory Locate package Package audit log…" at bounding box center [281, 152] width 512 height 165
click at [12, 80] on p "Reports" at bounding box center [27, 80] width 34 height 7
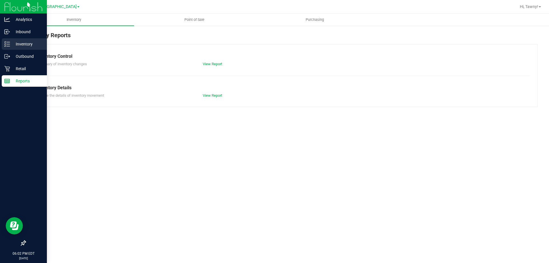
click at [13, 47] on p "Inventory" at bounding box center [27, 44] width 34 height 7
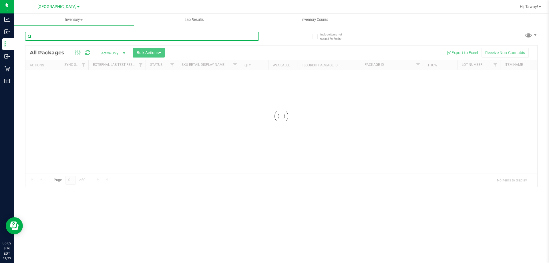
click at [122, 33] on input "text" at bounding box center [141, 36] width 233 height 9
click at [129, 36] on input "tanger" at bounding box center [141, 36] width 233 height 9
type input "dot"
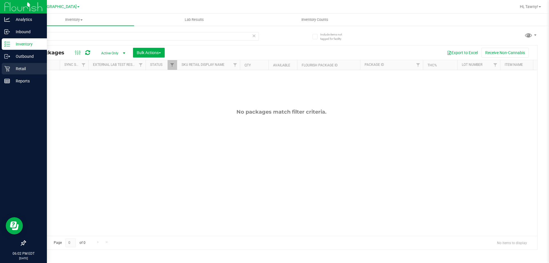
click at [10, 69] on p "Retail" at bounding box center [27, 68] width 34 height 7
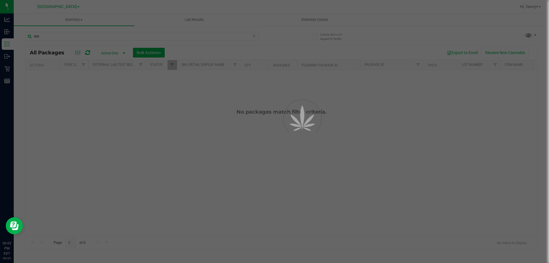
click at [112, 109] on div at bounding box center [274, 131] width 549 height 263
